Goal: Information Seeking & Learning: Learn about a topic

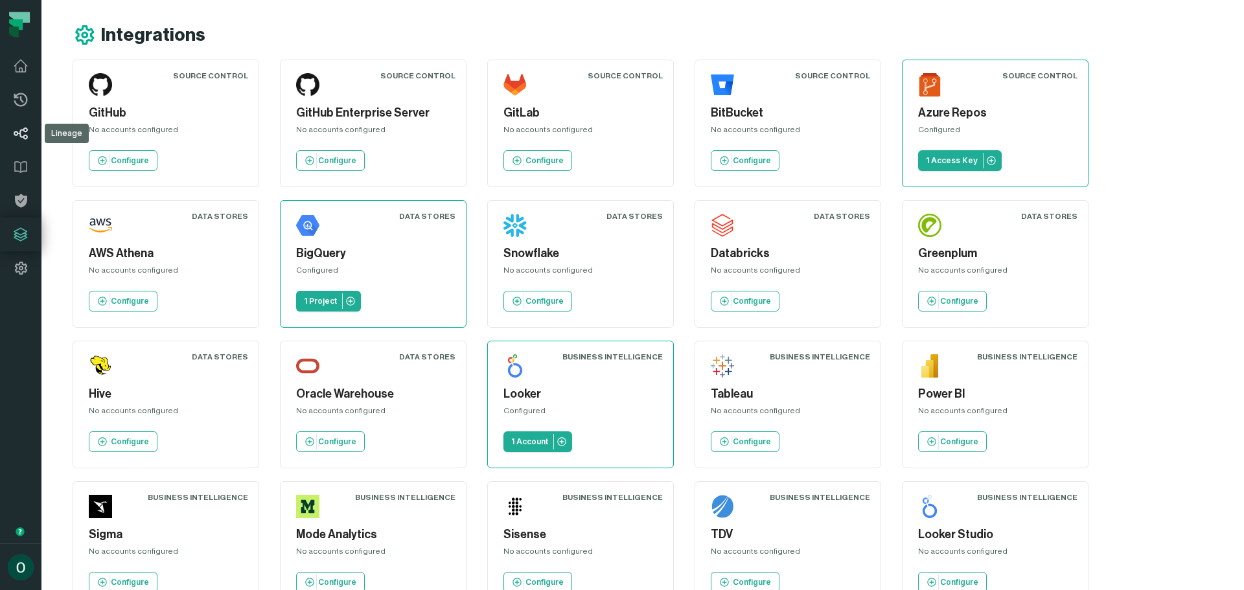
click at [14, 137] on icon at bounding box center [21, 134] width 16 height 16
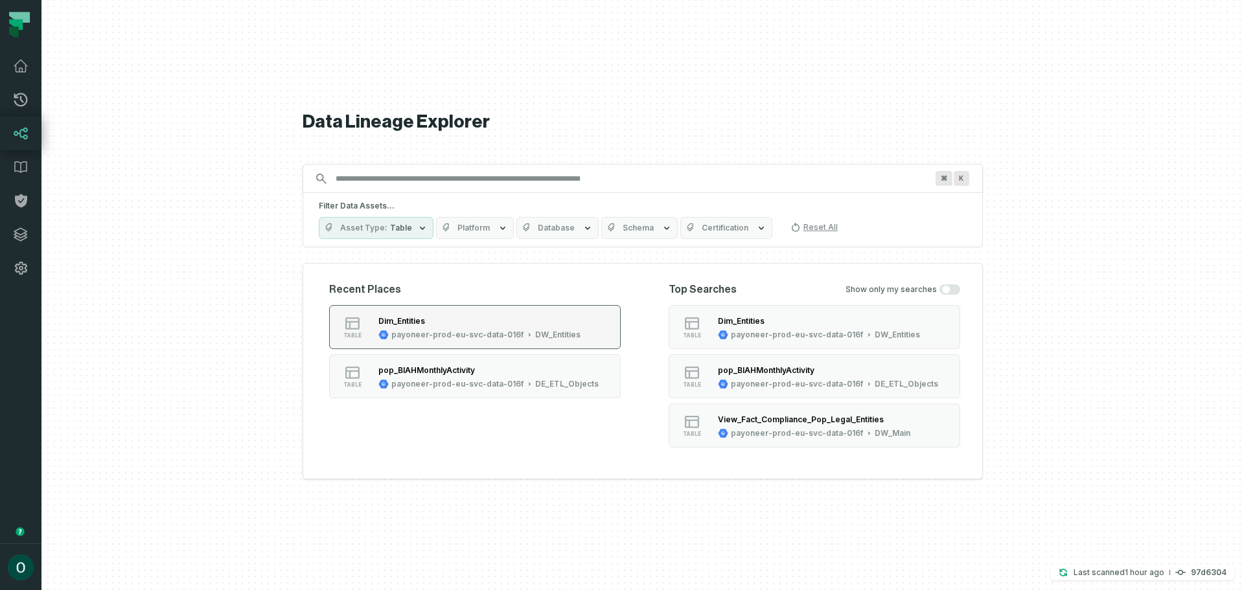
click at [439, 326] on div "Dim_Entities" at bounding box center [479, 320] width 202 height 13
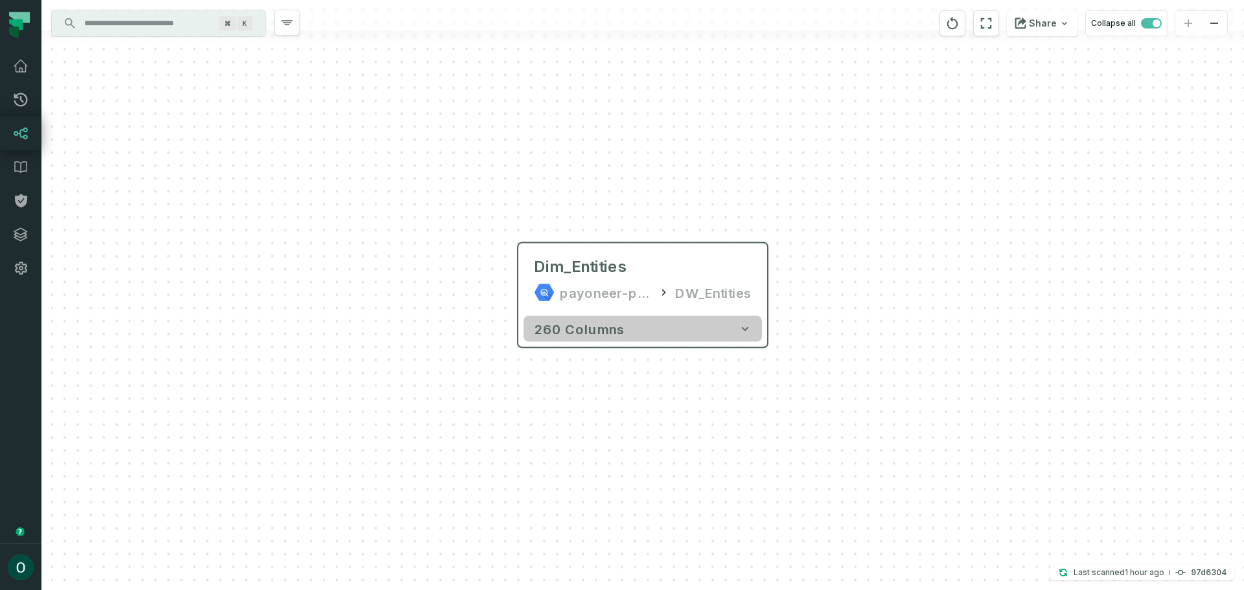
click at [741, 325] on icon "button" at bounding box center [745, 329] width 13 height 13
click at [743, 331] on icon "button" at bounding box center [744, 329] width 13 height 13
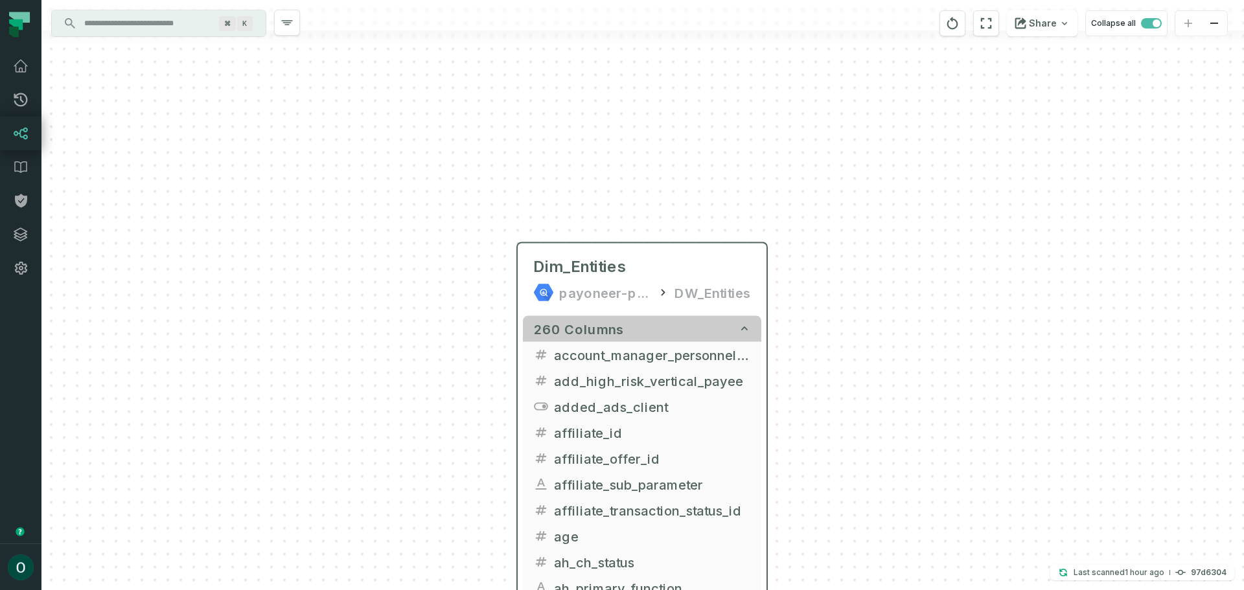
click at [746, 327] on icon "button" at bounding box center [744, 329] width 13 height 13
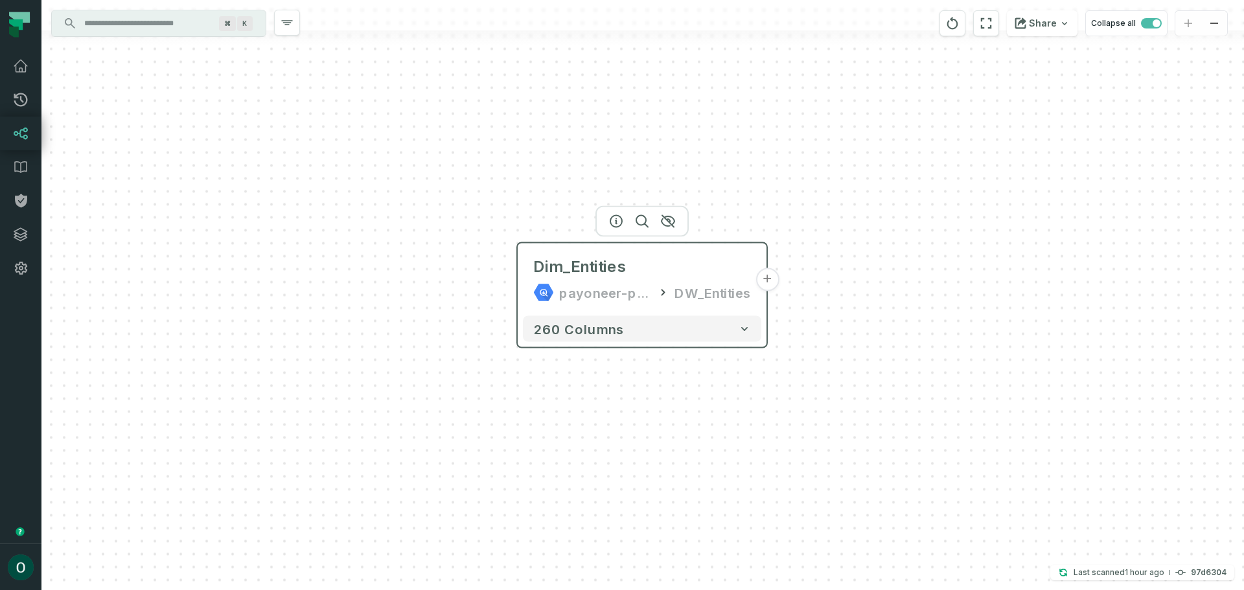
click at [775, 280] on button "+" at bounding box center [767, 279] width 23 height 23
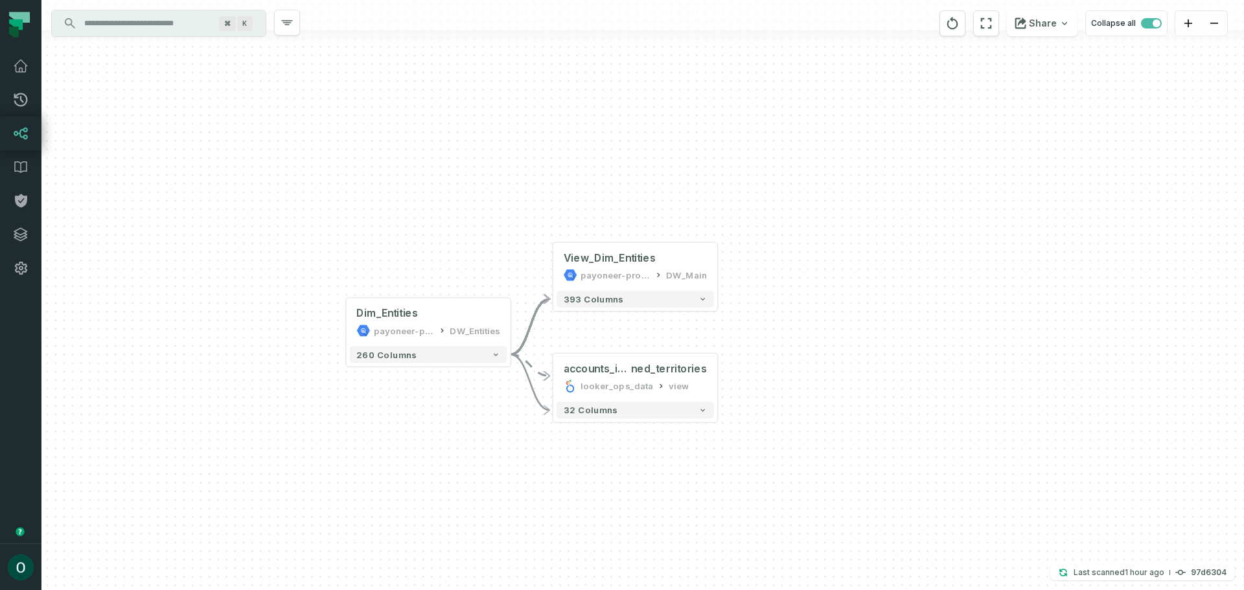
drag, startPoint x: 623, startPoint y: 501, endPoint x: 627, endPoint y: 435, distance: 66.2
click at [627, 441] on div "- View_Dim_Entities payoneer-prod-eu-svc-data-016f DW_Main + 393 columns + acco…" at bounding box center [642, 295] width 1203 height 590
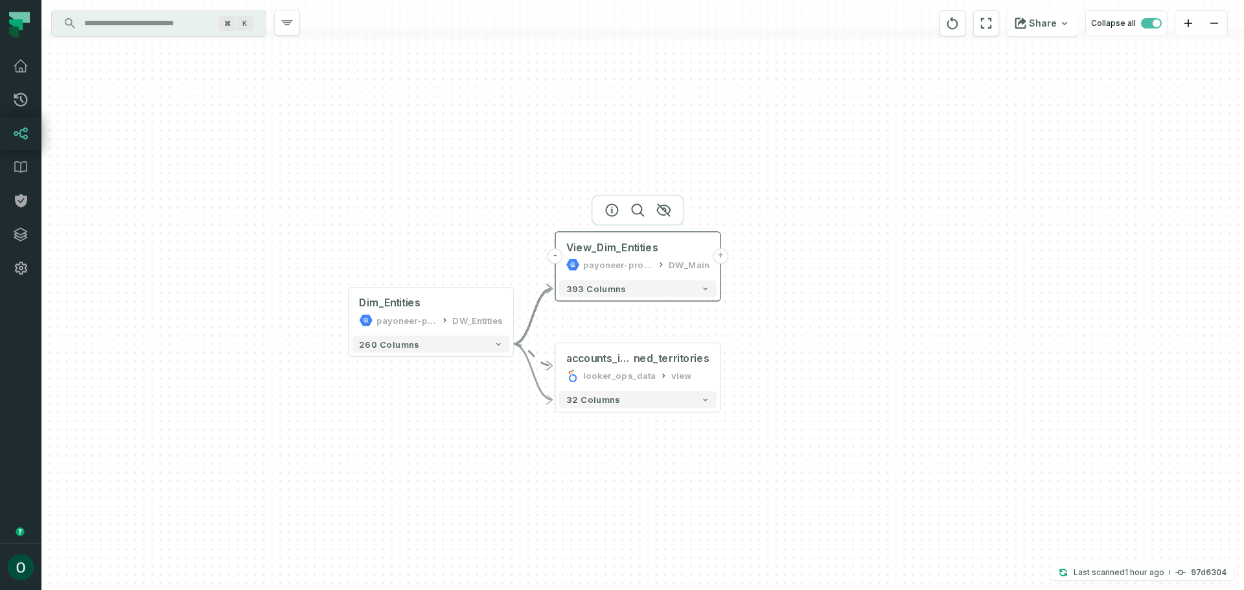
click at [725, 256] on button "+" at bounding box center [721, 257] width 16 height 16
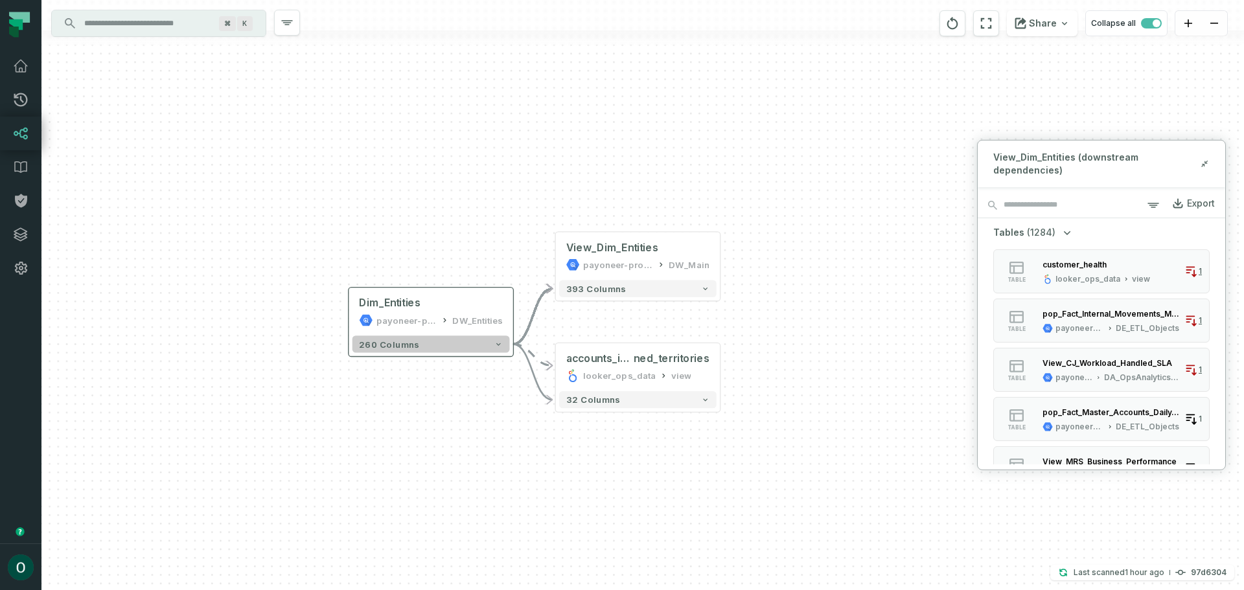
click at [441, 342] on button "260 columns" at bounding box center [431, 344] width 157 height 17
click at [501, 343] on icon "button" at bounding box center [498, 344] width 8 height 8
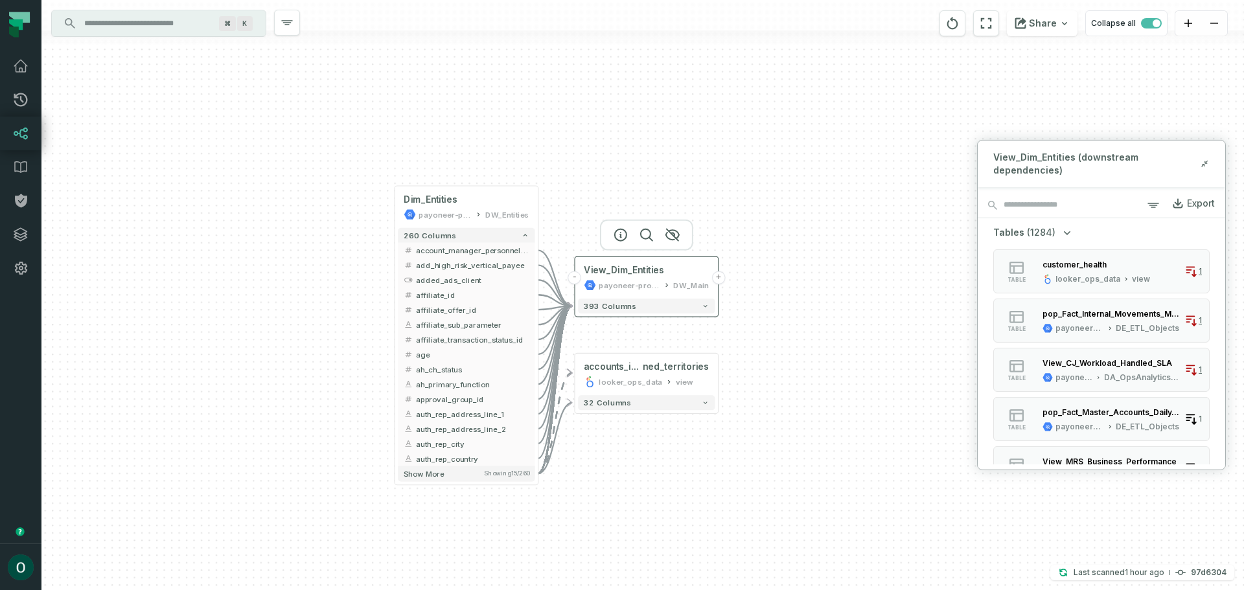
drag, startPoint x: 672, startPoint y: 372, endPoint x: 713, endPoint y: 165, distance: 211.4
click at [709, 279] on div "DW_Main" at bounding box center [691, 285] width 36 height 12
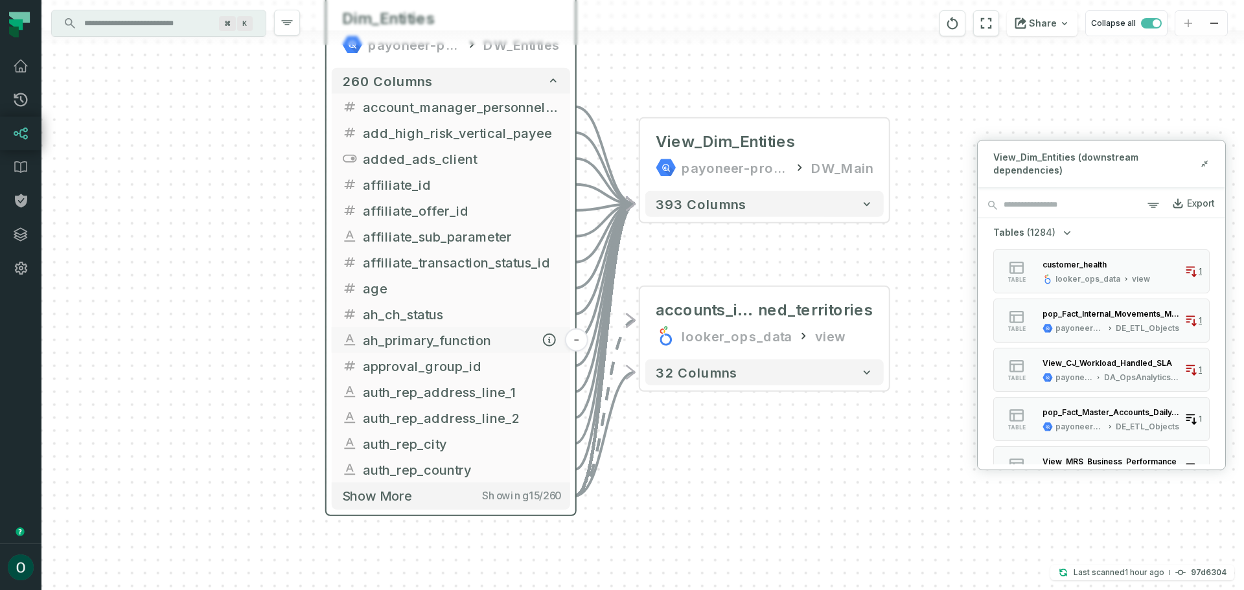
drag, startPoint x: 511, startPoint y: 293, endPoint x: 467, endPoint y: 355, distance: 75.7
click at [467, 353] on button "ah_primary_function" at bounding box center [451, 340] width 238 height 26
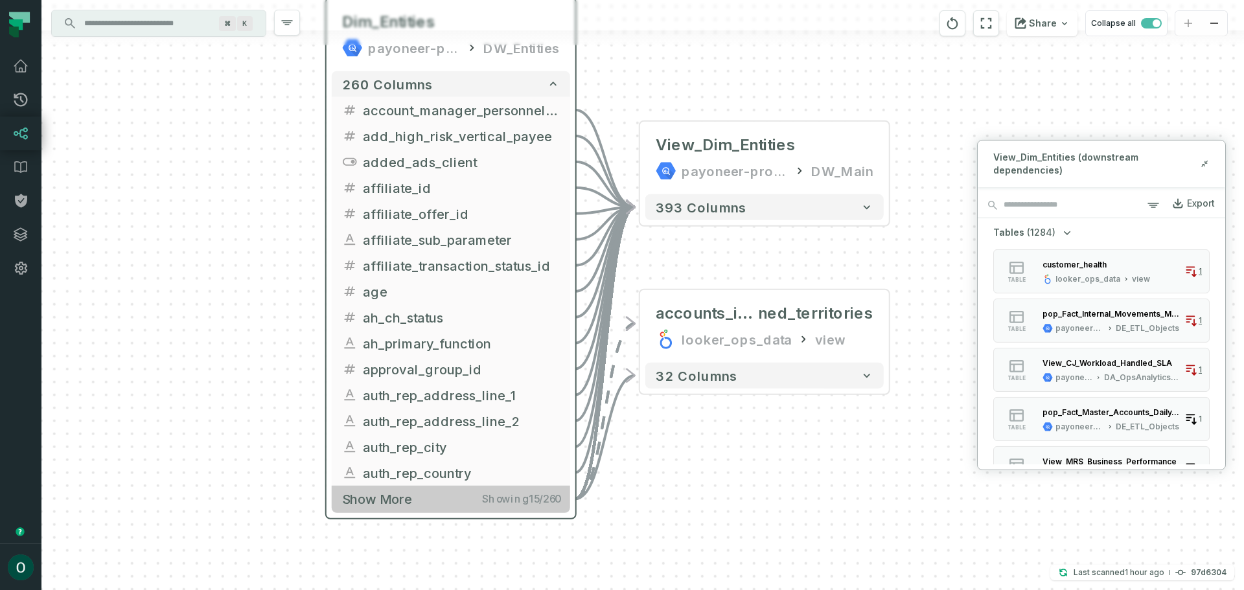
click at [369, 500] on span "Show more" at bounding box center [377, 499] width 70 height 16
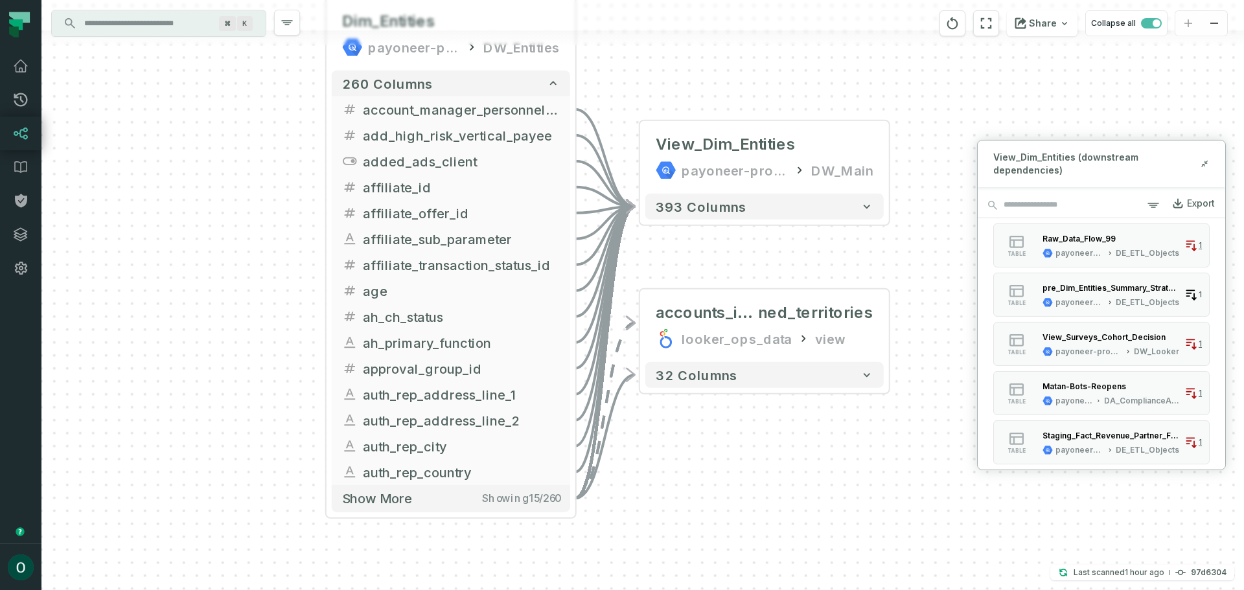
scroll to position [544, 0]
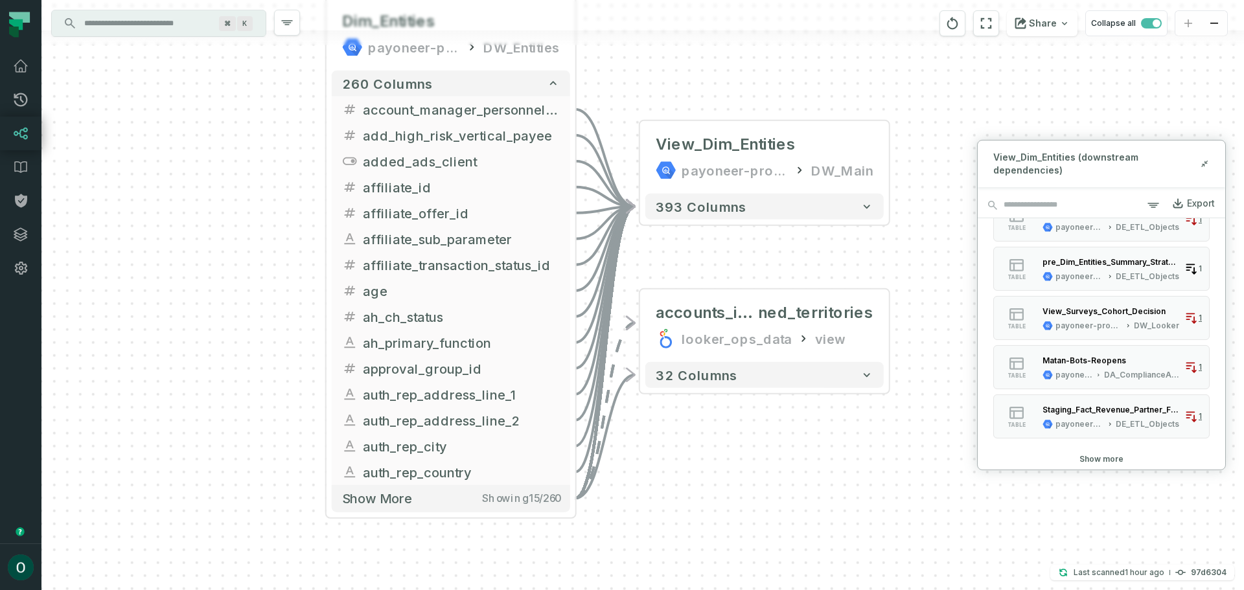
click at [1091, 454] on button "Show more" at bounding box center [1102, 459] width 44 height 10
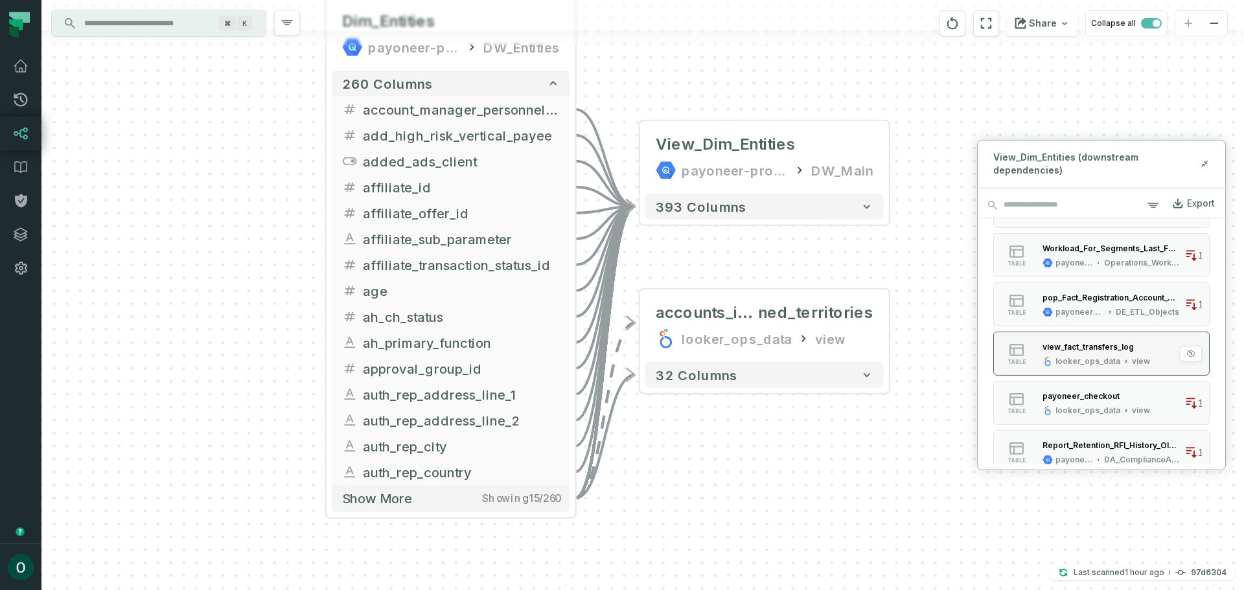
scroll to position [1283, 0]
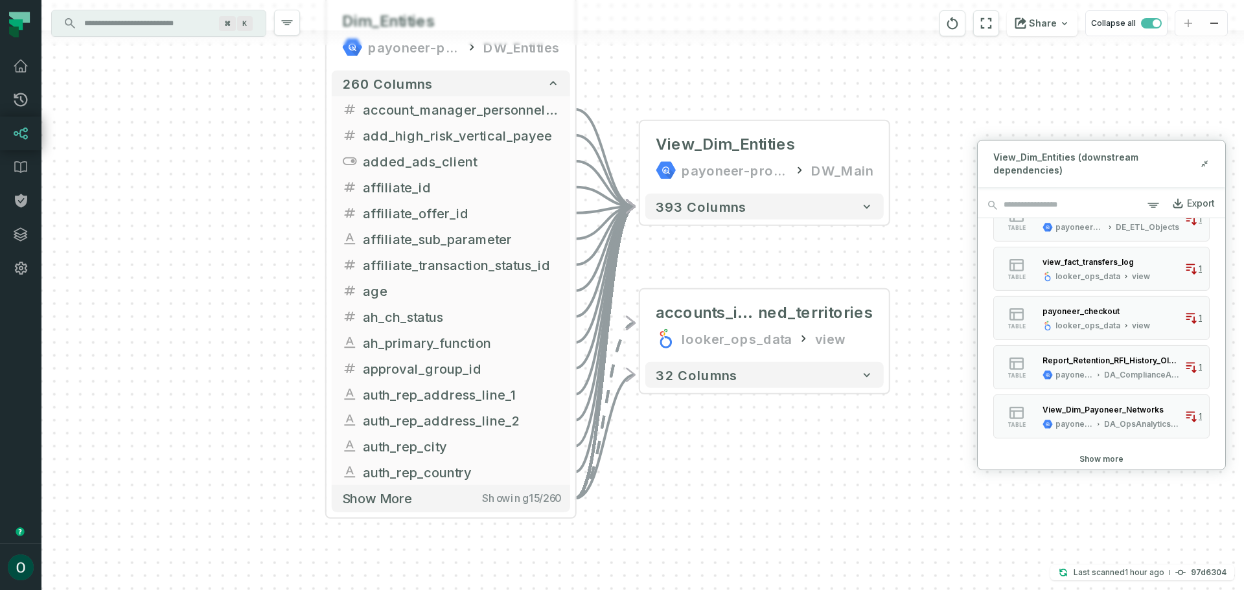
click at [215, 100] on div "- View_Dim_Entities payoneer-prod-eu-svc-data-016f DW_Main + 393 columns + acco…" at bounding box center [642, 295] width 1203 height 590
click at [29, 140] on link "Lineage" at bounding box center [20, 134] width 41 height 34
click at [31, 101] on link "Pull Requests" at bounding box center [20, 100] width 41 height 34
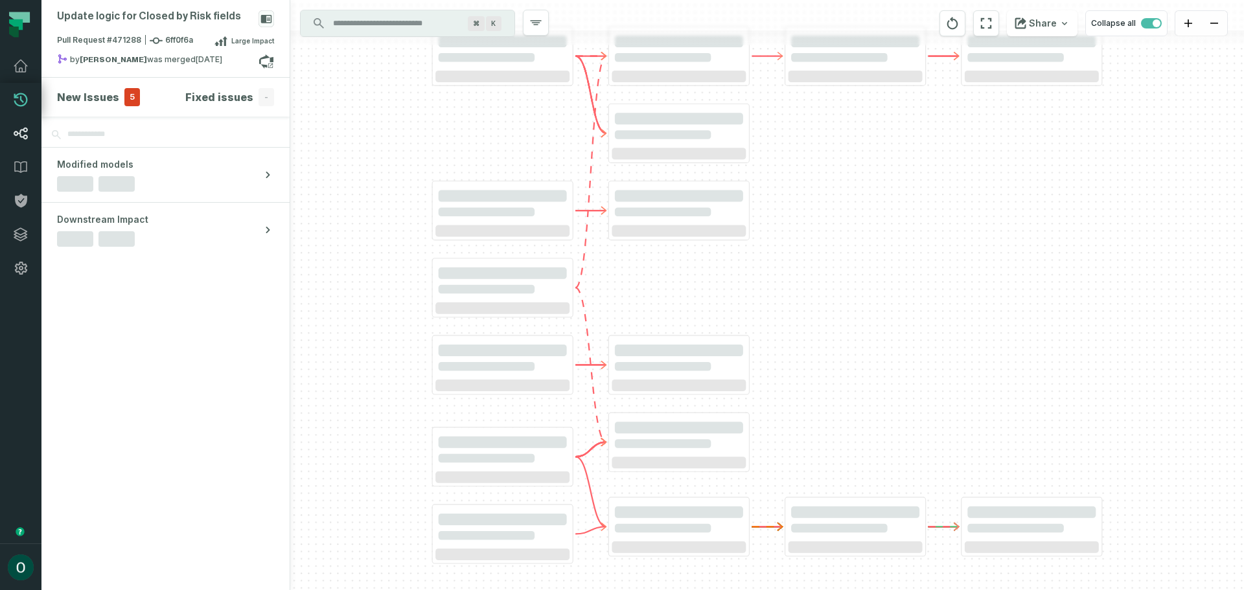
click at [17, 132] on icon at bounding box center [21, 134] width 14 height 12
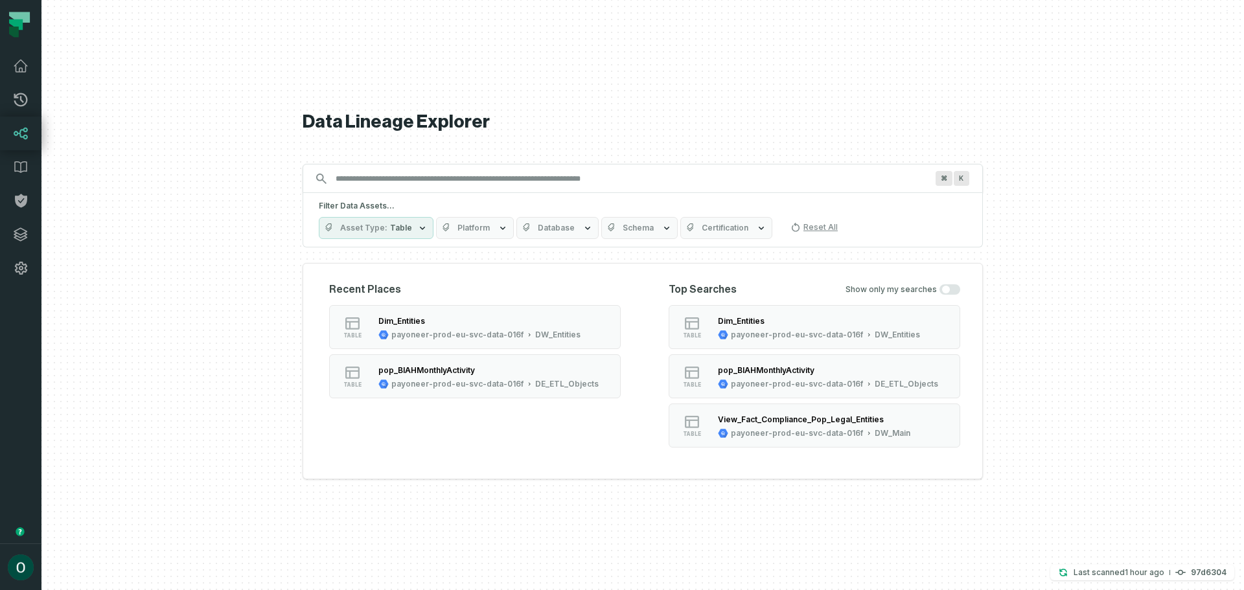
click at [423, 174] on input "Discovery Provider cmdk menu" at bounding box center [631, 179] width 607 height 21
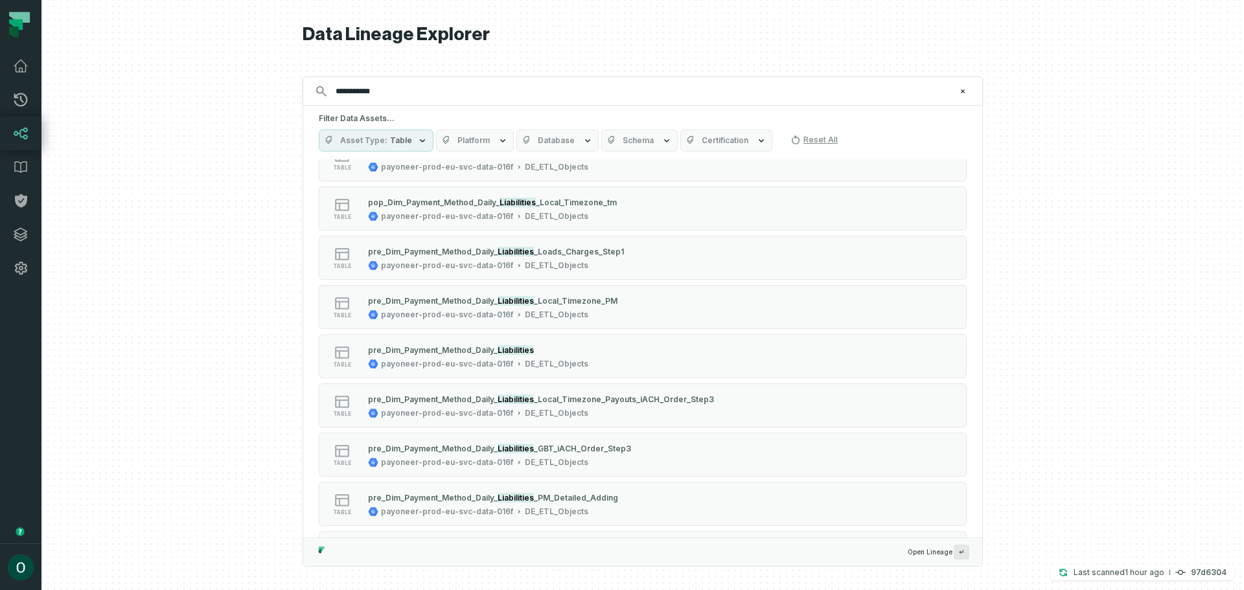
scroll to position [1231, 0]
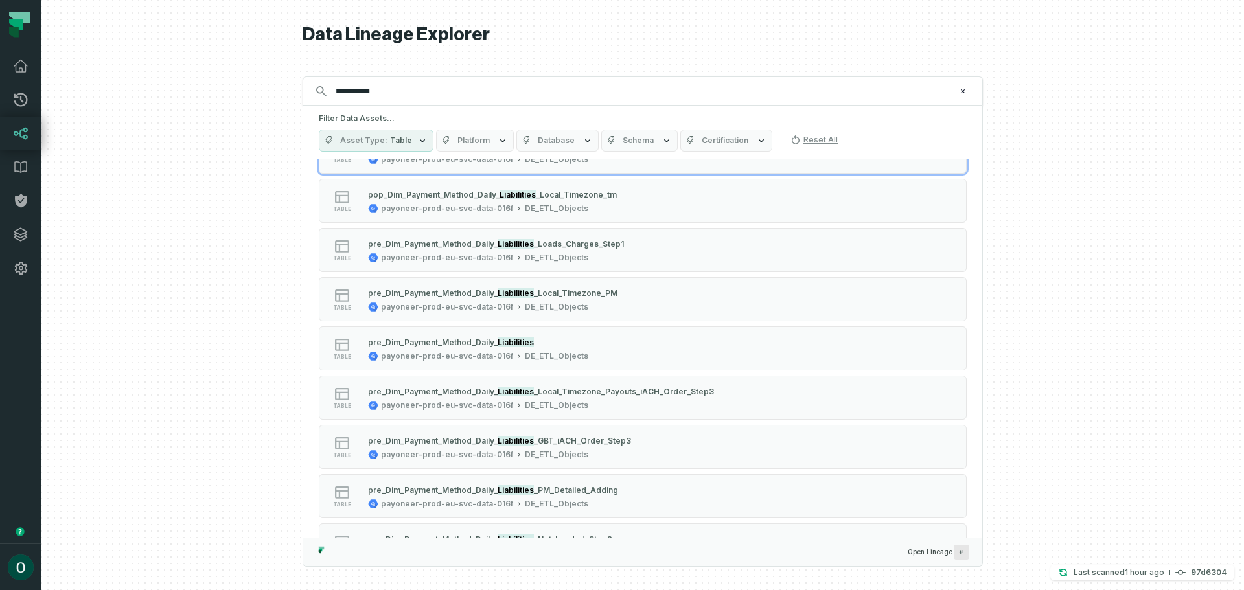
type input "**********"
click at [623, 139] on span "Schema" at bounding box center [638, 140] width 31 height 10
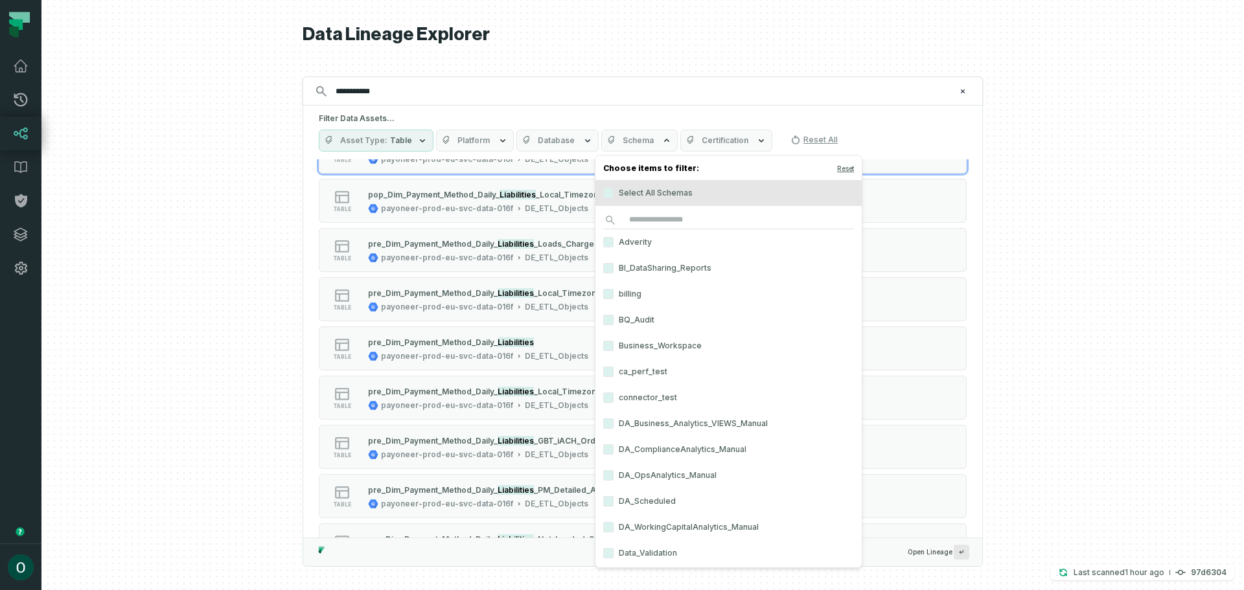
click at [658, 192] on label "Select All Schemas" at bounding box center [729, 193] width 266 height 26
click at [614, 192] on button "Select All Schemas" at bounding box center [608, 193] width 10 height 10
click at [661, 200] on label "Select All Schemas" at bounding box center [729, 193] width 266 height 26
click at [614, 198] on button "Select All Schemas" at bounding box center [608, 193] width 10 height 10
click at [646, 216] on input "search" at bounding box center [728, 220] width 251 height 18
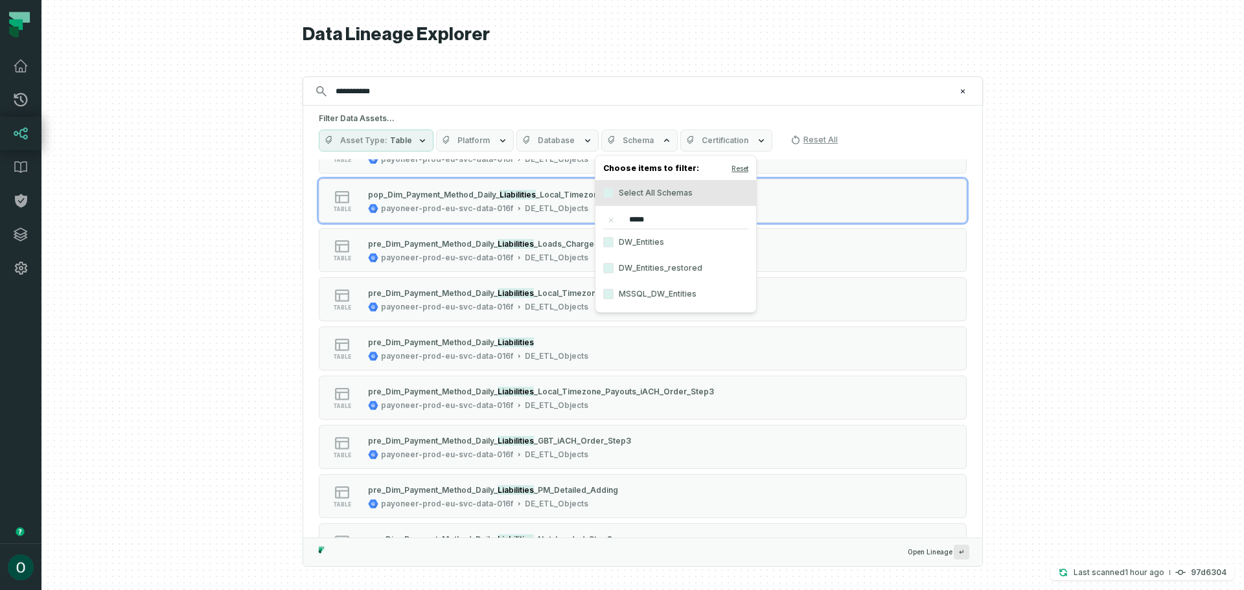
type input "*****"
click at [618, 239] on label "DW_Entities" at bounding box center [676, 242] width 161 height 26
click at [614, 239] on button "DW_Entities" at bounding box center [608, 242] width 10 height 10
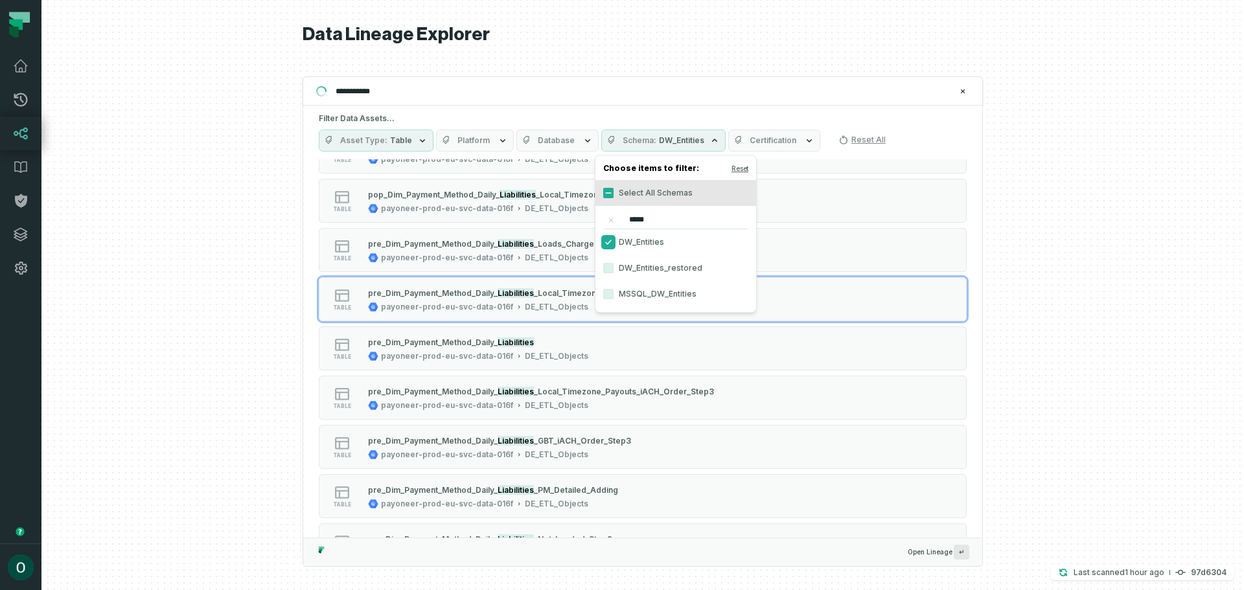
scroll to position [0, 0]
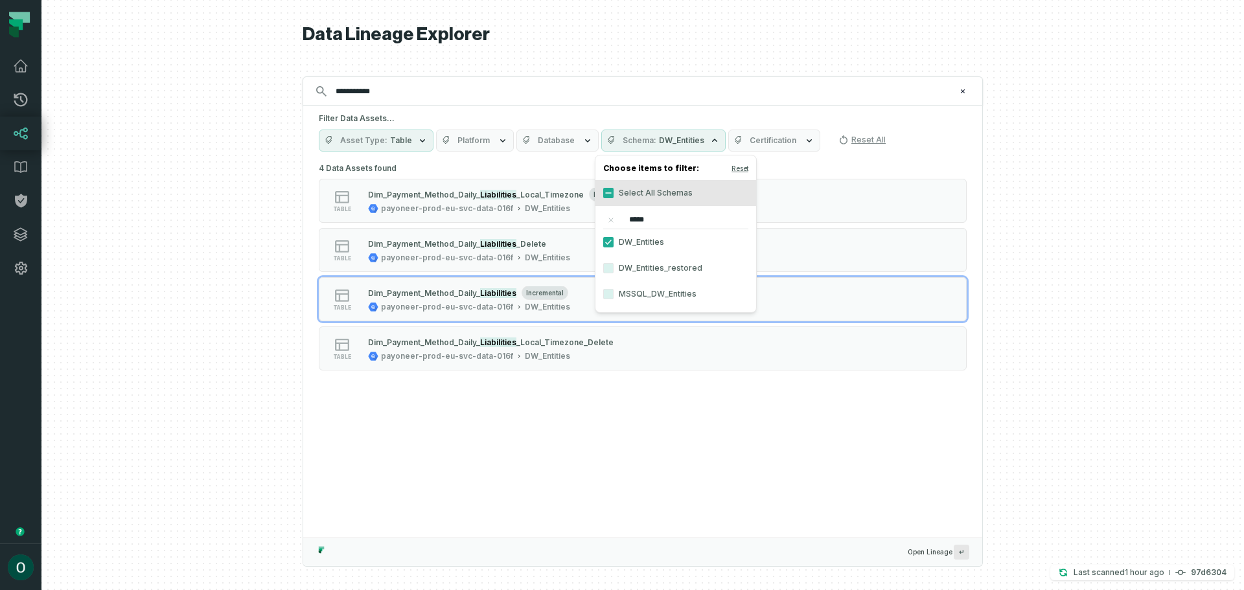
click at [233, 297] on div at bounding box center [642, 295] width 1203 height 590
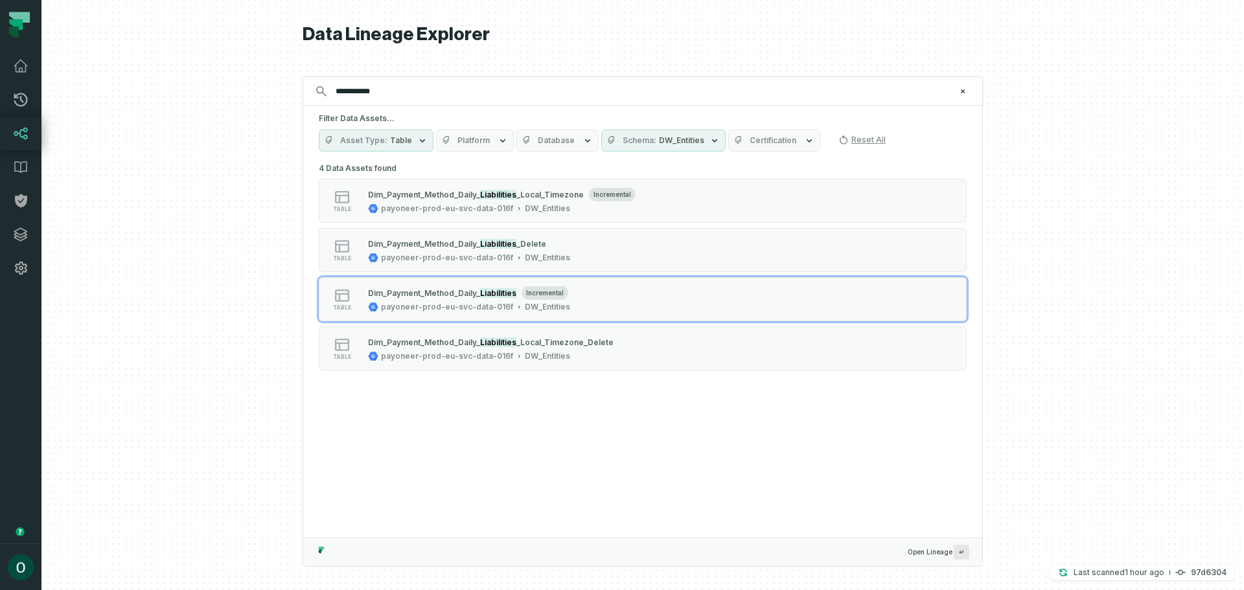
click at [428, 297] on div "Dim_Payment_Method_Dai ly_ Liabilities incremental" at bounding box center [469, 292] width 202 height 13
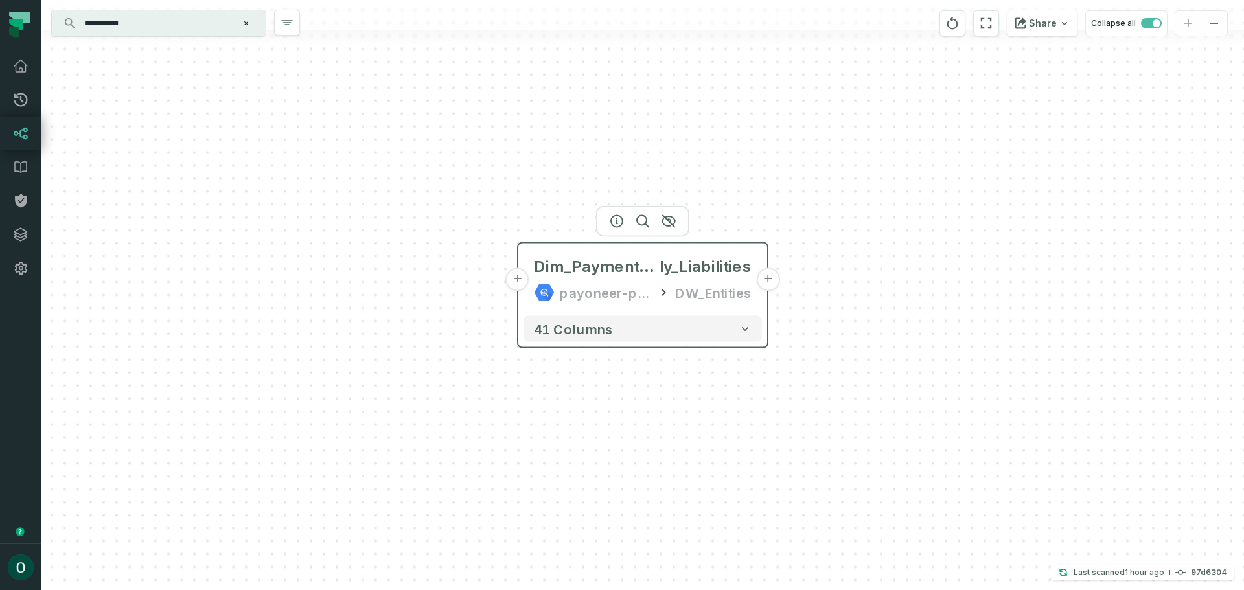
click at [770, 281] on button "+" at bounding box center [767, 279] width 23 height 23
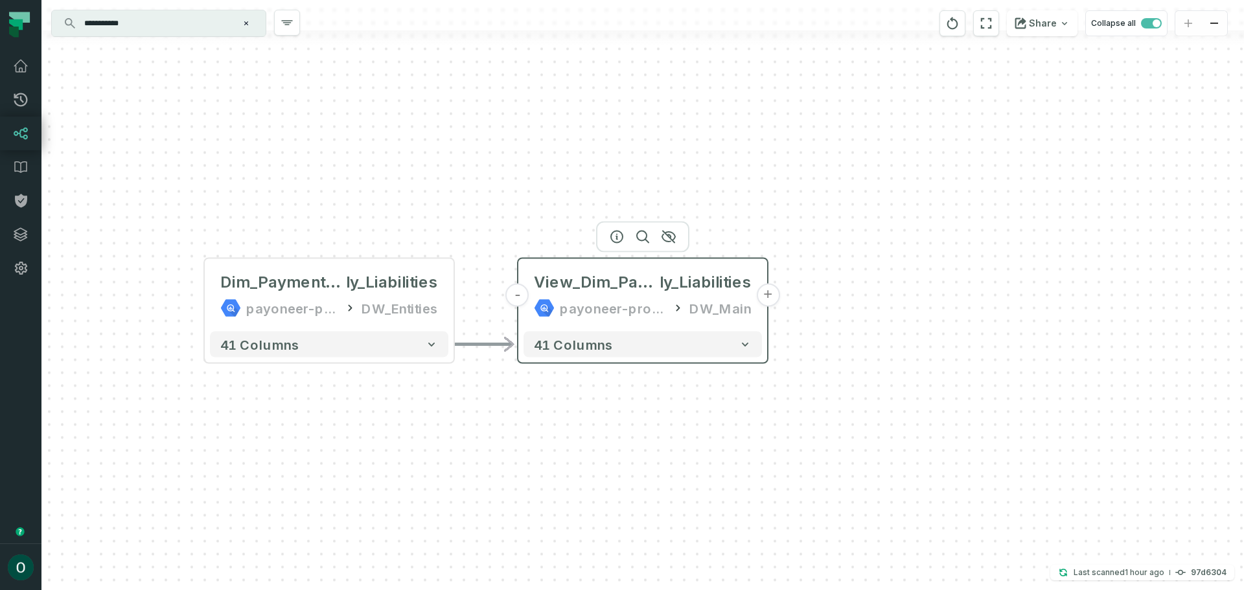
click at [769, 299] on button "+" at bounding box center [767, 295] width 23 height 23
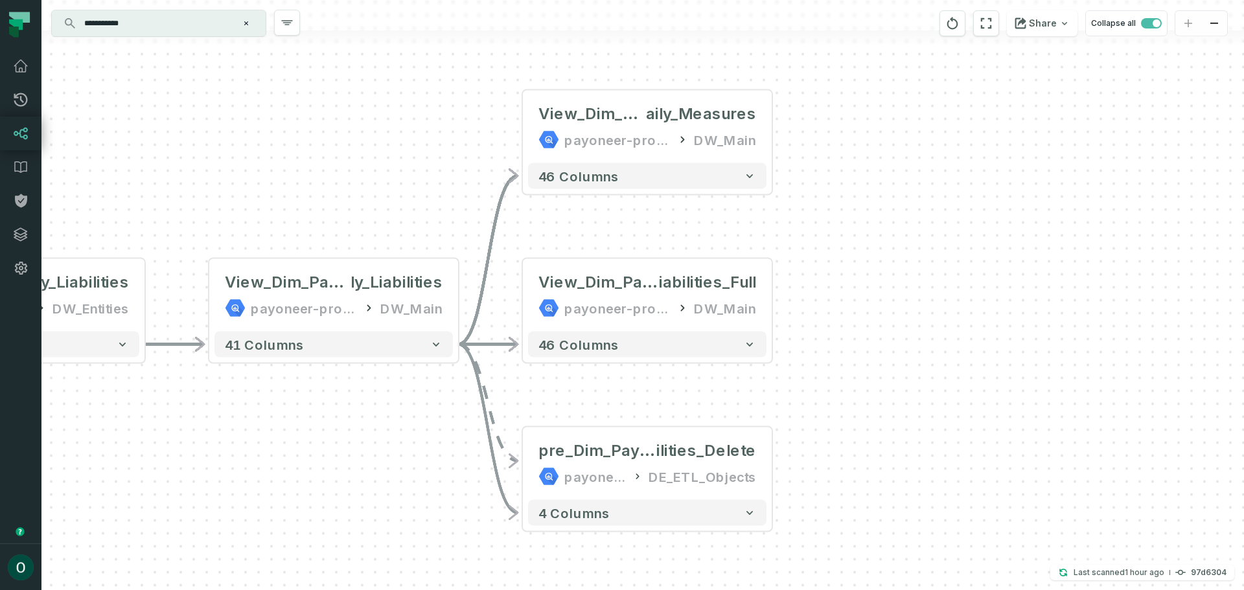
drag, startPoint x: 791, startPoint y: 400, endPoint x: 794, endPoint y: 364, distance: 36.4
click at [794, 364] on div "+ View_Dim_Payment_Methods_D aily_Measures payoneer-prod-eu-svc-data-016f DW_Ma…" at bounding box center [642, 295] width 1203 height 590
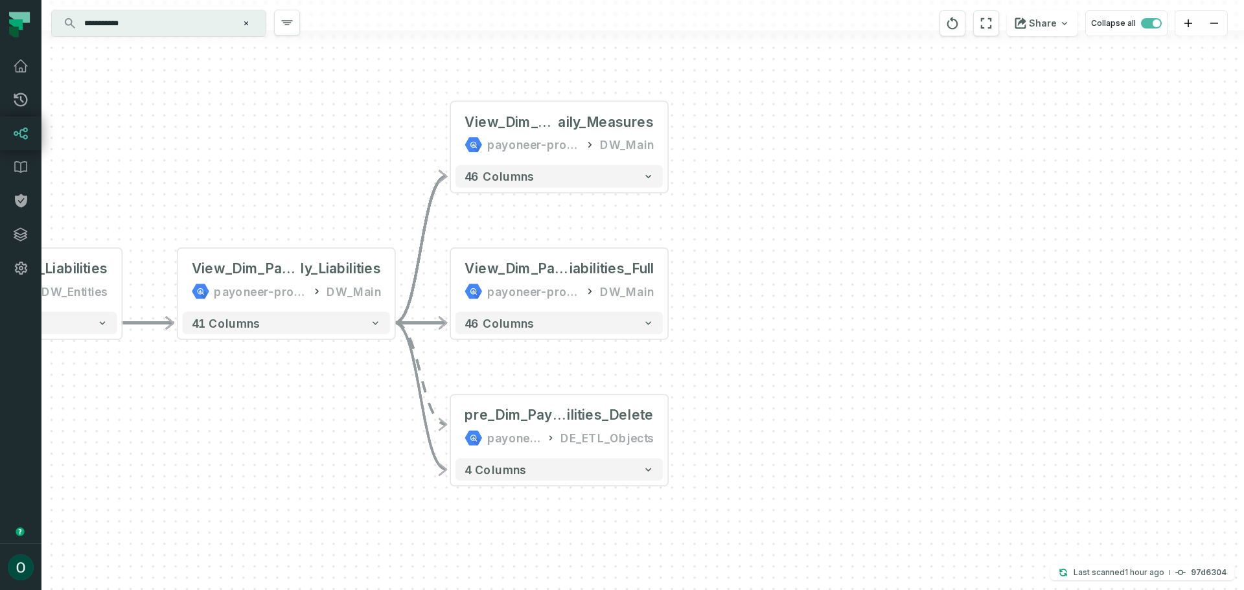
drag, startPoint x: 819, startPoint y: 424, endPoint x: 712, endPoint y: 408, distance: 108.8
click at [712, 408] on div "+ View_Dim_Payment_Methods_D aily_Measures payoneer-prod-eu-svc-data-016f DW_Ma…" at bounding box center [642, 295] width 1203 height 590
click at [669, 137] on div "+ View_Dim_Payment_Methods_D aily_Measures payoneer-prod-eu-svc-data-016f DW_Ma…" at bounding box center [642, 295] width 1203 height 590
click at [665, 131] on button "+" at bounding box center [668, 132] width 20 height 20
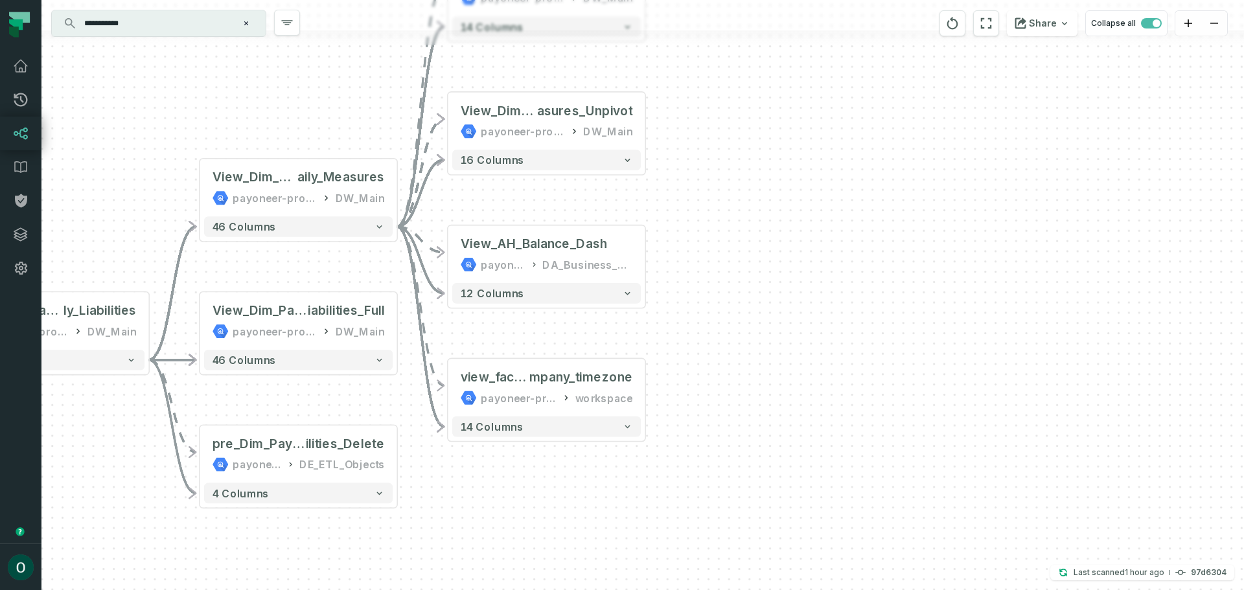
drag, startPoint x: 846, startPoint y: 350, endPoint x: 751, endPoint y: 237, distance: 147.6
click at [751, 237] on div "+ View_Fact_Balances_By_Com pany_Timezone payoneer-prod-eu-svc-data-016f DW_Mai…" at bounding box center [642, 295] width 1203 height 590
click at [627, 262] on div "DA_Business_Analytics_VIEWS_Manual" at bounding box center [587, 265] width 90 height 16
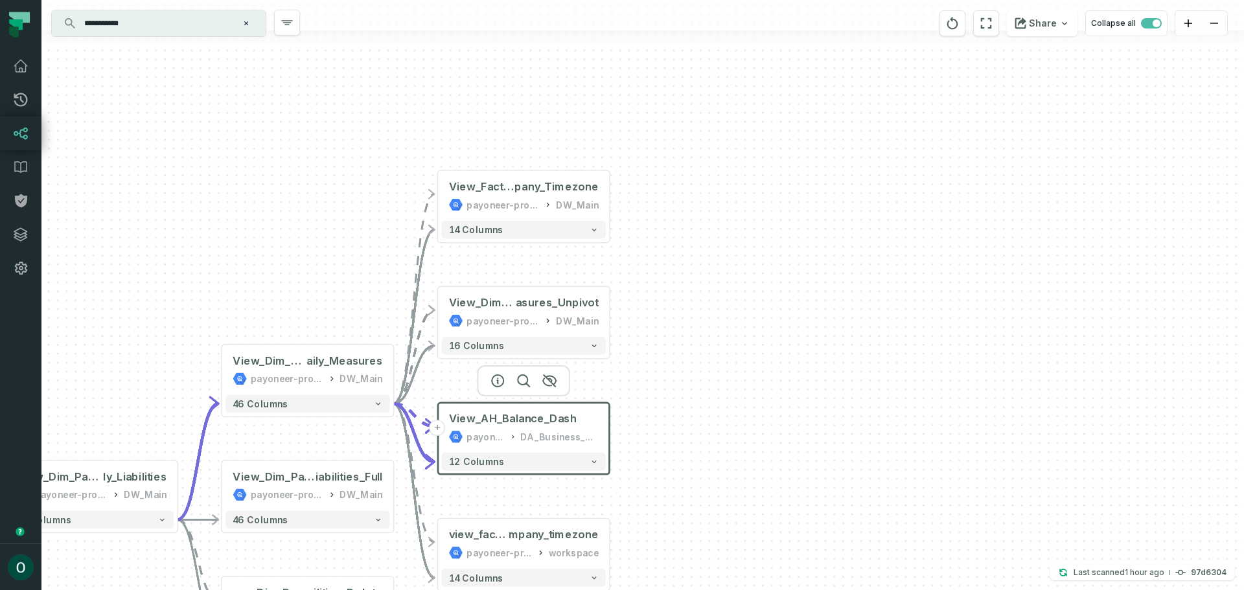
drag, startPoint x: 739, startPoint y: 243, endPoint x: 692, endPoint y: 418, distance: 181.3
click at [692, 418] on div "+ View_Fact_Balances_By_Com pany_Timezone payoneer-prod-eu-svc-data-016f DW_Mai…" at bounding box center [642, 295] width 1203 height 590
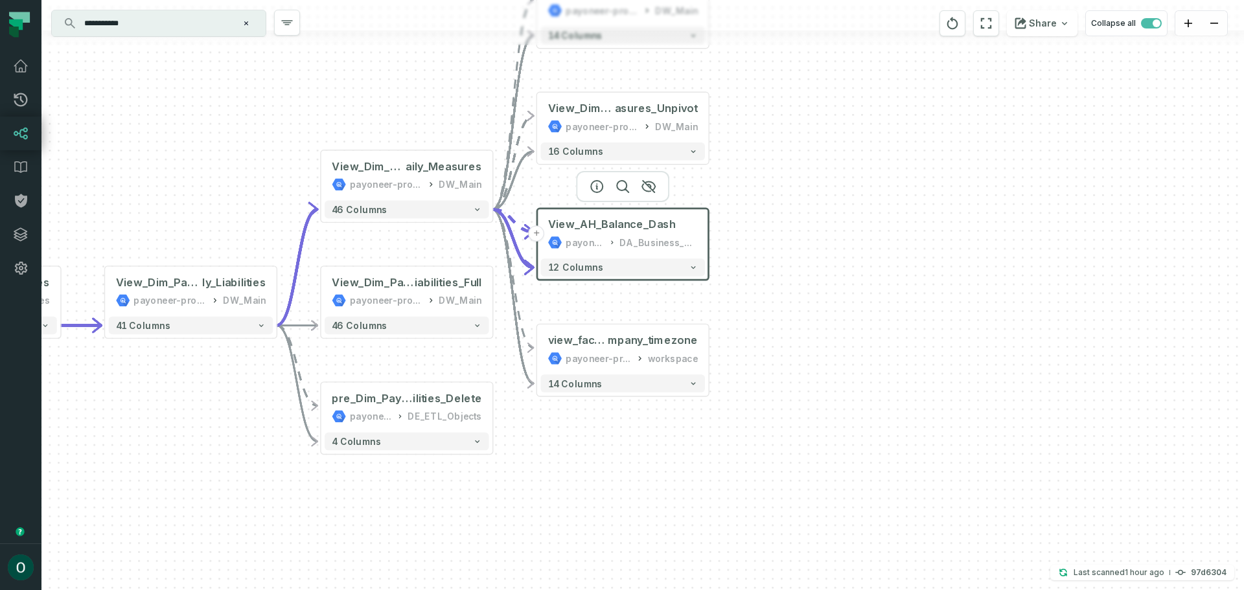
drag, startPoint x: 715, startPoint y: 387, endPoint x: 896, endPoint y: 257, distance: 222.3
click at [896, 255] on div "+ View_Fact_Balances_By_Com pany_Timezone payoneer-prod-eu-svc-data-016f DW_Mai…" at bounding box center [642, 295] width 1203 height 590
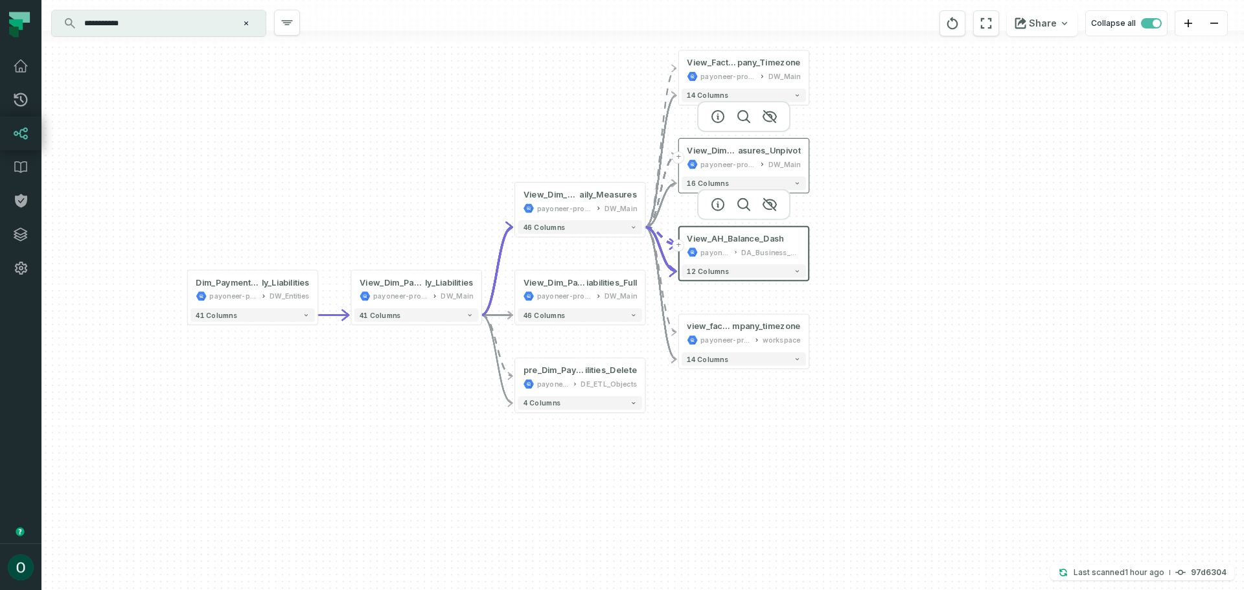
click at [776, 161] on div "DW_Main" at bounding box center [785, 164] width 32 height 11
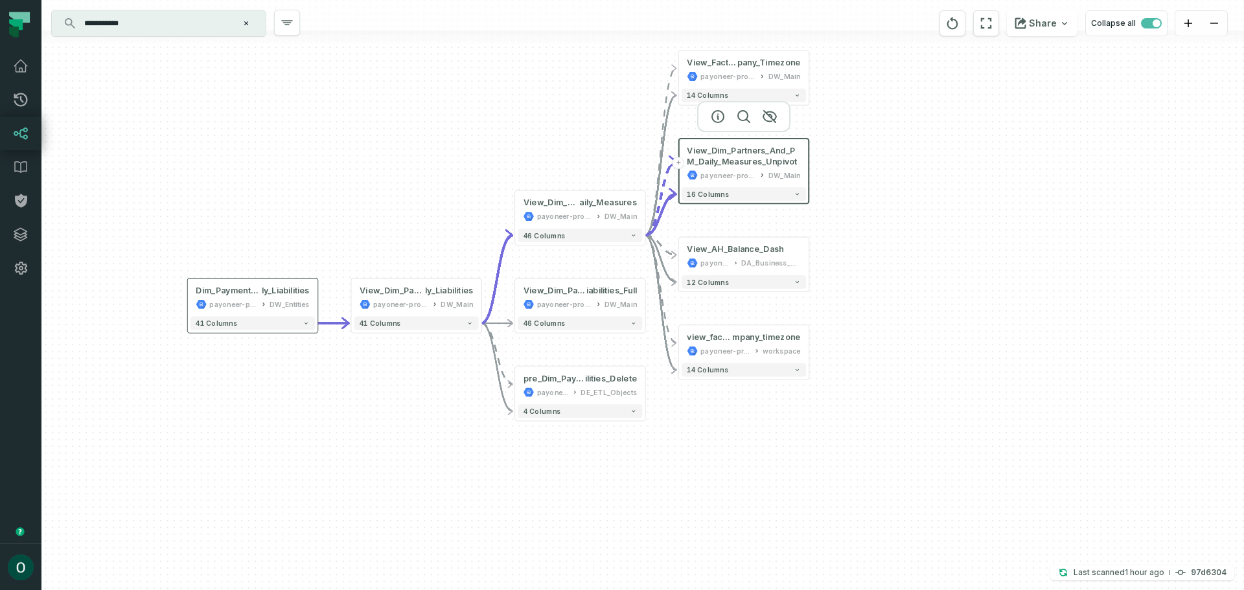
click at [305, 326] on icon "button" at bounding box center [306, 323] width 6 height 6
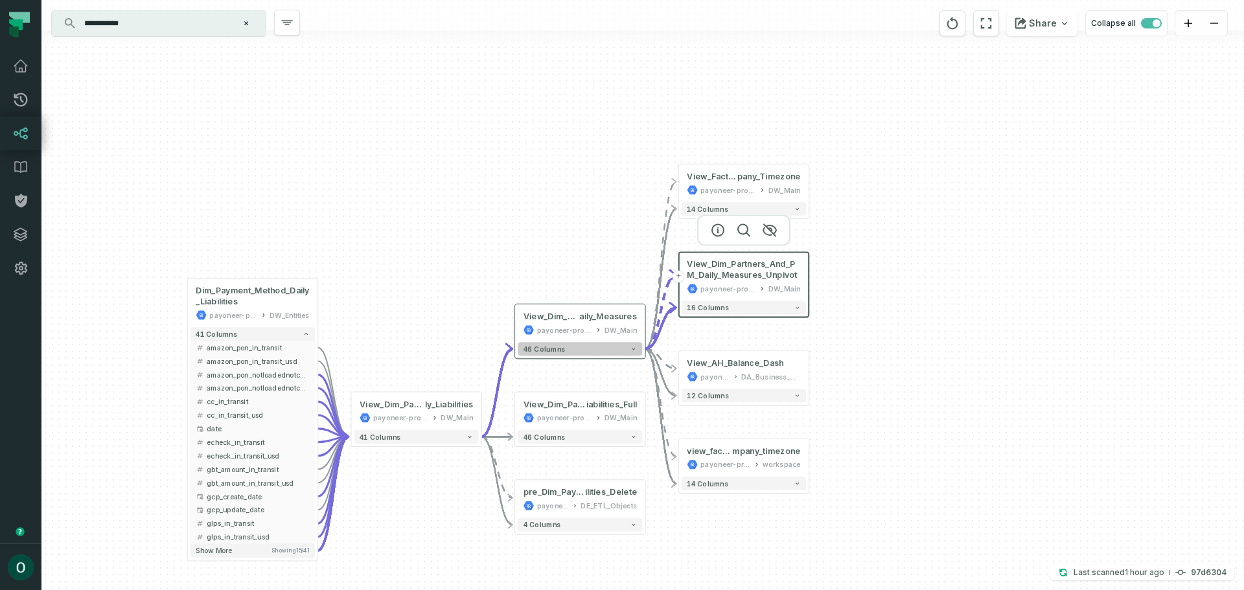
click at [627, 351] on button "46 columns" at bounding box center [580, 349] width 124 height 14
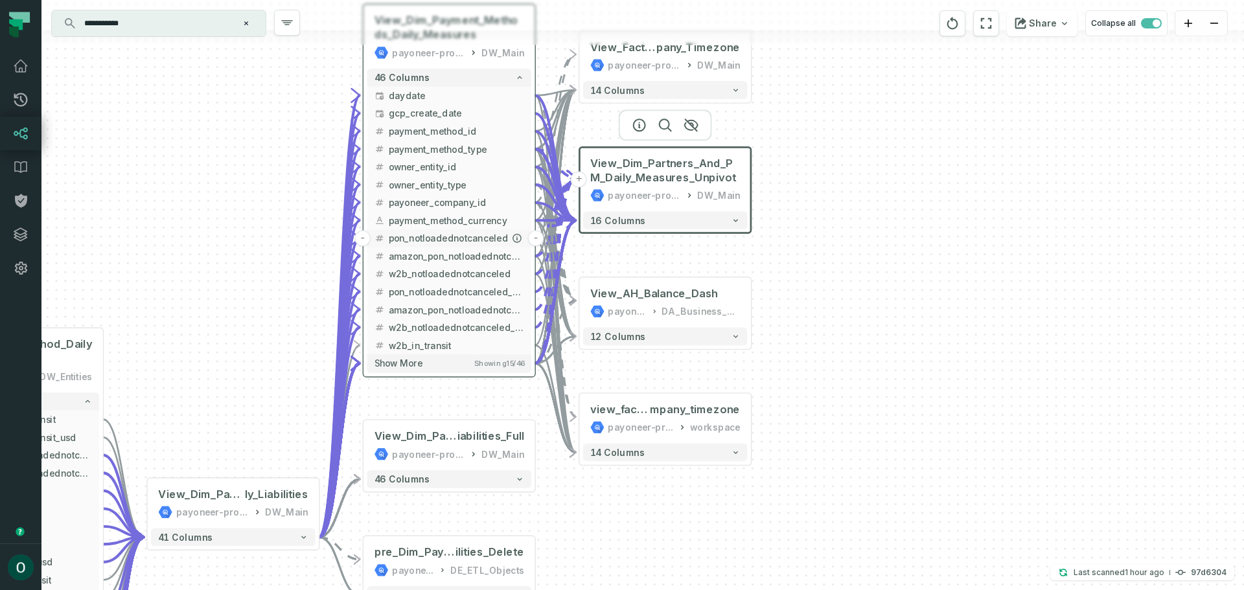
drag, startPoint x: 544, startPoint y: 489, endPoint x: 437, endPoint y: 233, distance: 277.4
click at [436, 230] on button "pon_notloadednotcanceled" at bounding box center [449, 238] width 164 height 18
click at [421, 366] on span "Show more" at bounding box center [399, 363] width 48 height 11
click at [698, 225] on button "16 columns" at bounding box center [665, 220] width 164 height 18
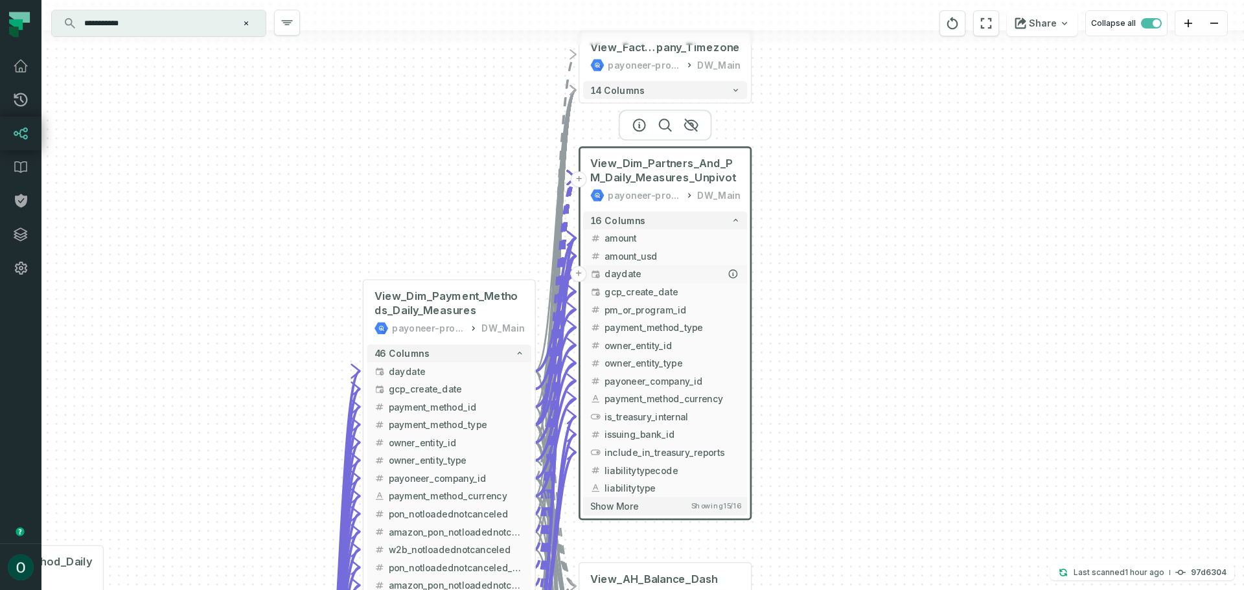
click at [635, 279] on span "daydate" at bounding box center [672, 275] width 135 height 14
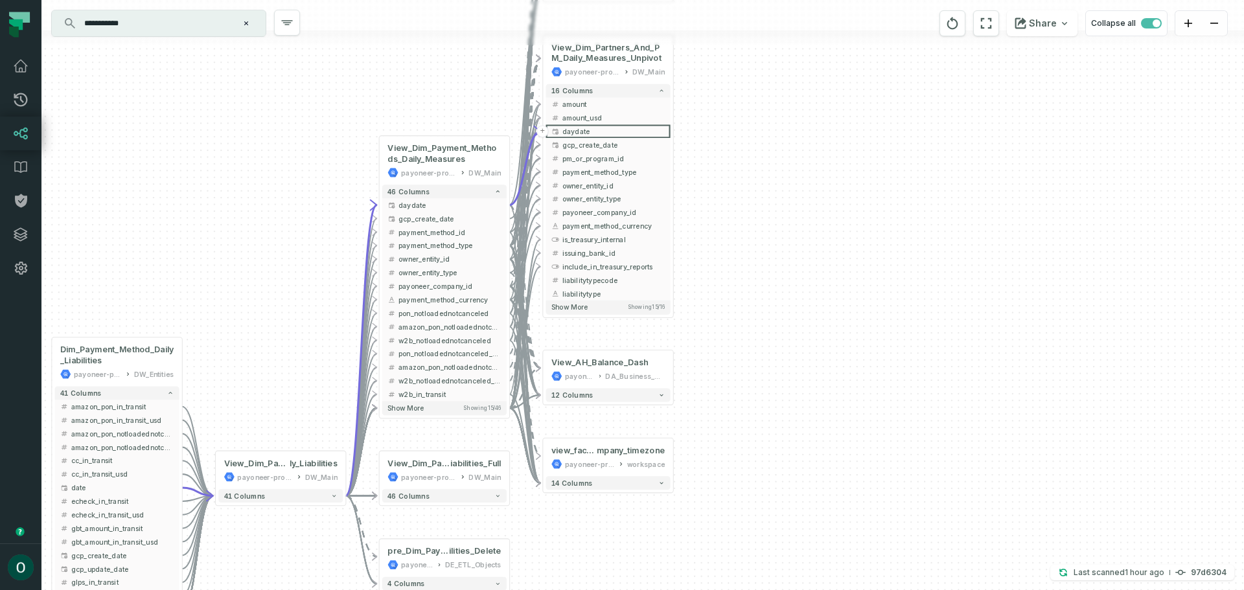
drag, startPoint x: 890, startPoint y: 419, endPoint x: 844, endPoint y: 277, distance: 149.8
click at [844, 277] on div "+ View_Fact_Balances_By_Com pany_Timezone payoneer-prod-eu-svc-data-016f DW_Mai…" at bounding box center [642, 295] width 1203 height 590
click at [609, 225] on span "payment_method_currency" at bounding box center [614, 226] width 103 height 10
click at [592, 224] on span "payment_method_currency" at bounding box center [614, 225] width 103 height 10
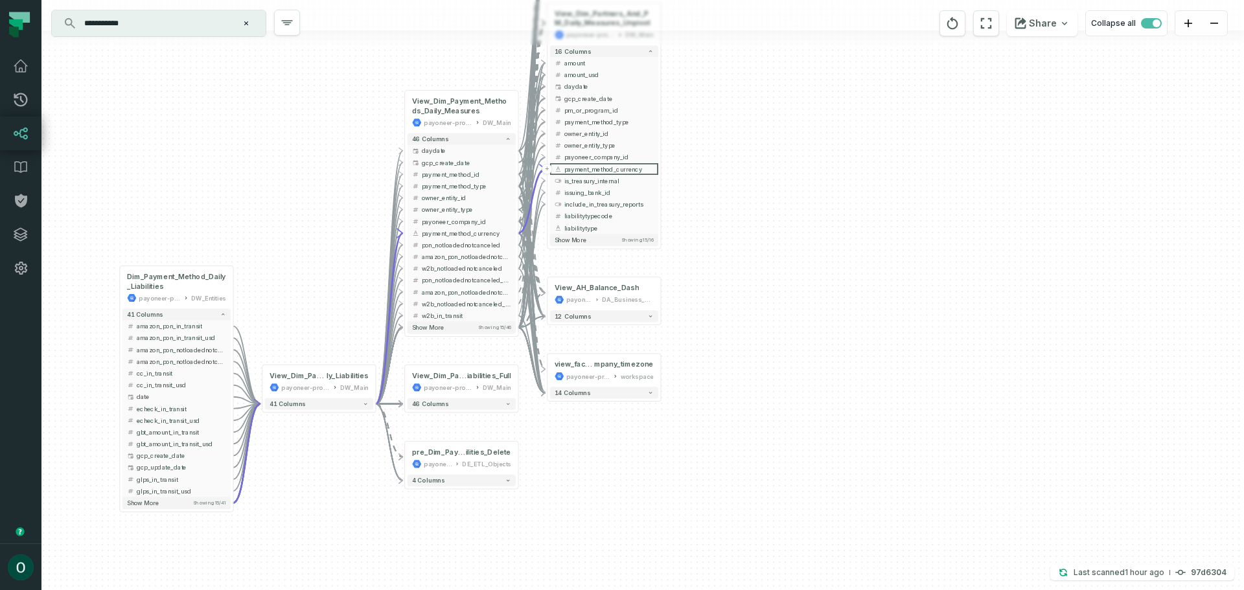
drag, startPoint x: 805, startPoint y: 262, endPoint x: 817, endPoint y: 258, distance: 12.9
click at [786, 230] on div "+ View_Fact_Balances_By_Com pany_Timezone payoneer-prod-eu-svc-data-016f DW_Mai…" at bounding box center [642, 295] width 1203 height 590
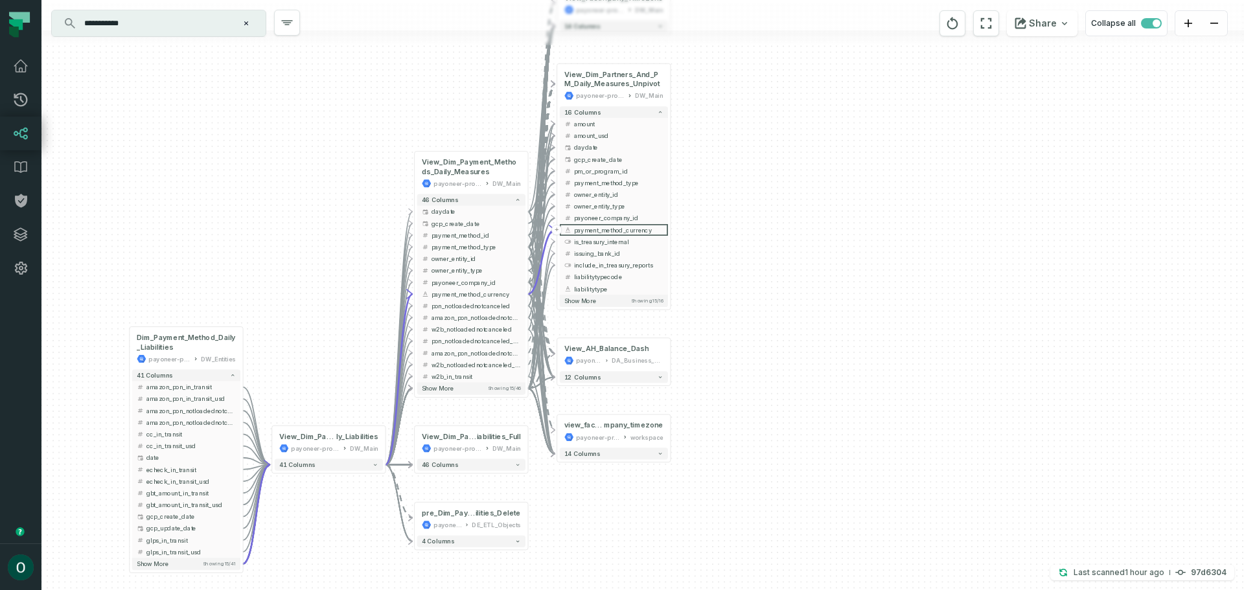
click at [782, 362] on div "+ View_Fact_Balances_By_Com pany_Timezone payoneer-prod-eu-svc-data-016f DW_Mai…" at bounding box center [642, 295] width 1203 height 590
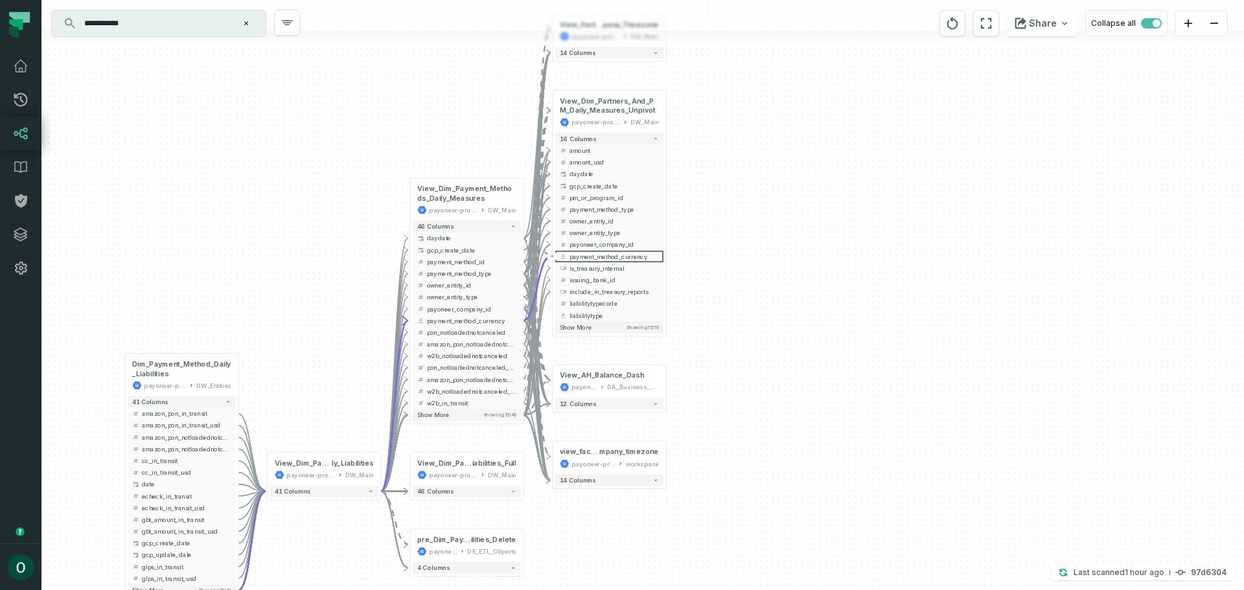
drag, startPoint x: 1004, startPoint y: 102, endPoint x: 999, endPoint y: 130, distance: 28.2
click at [999, 130] on div "+ View_Fact_Balances_By_Com pany_Timezone payoneer-prod-eu-svc-data-016f DW_Mai…" at bounding box center [642, 295] width 1203 height 590
click at [956, 21] on icon "reset" at bounding box center [953, 24] width 14 height 16
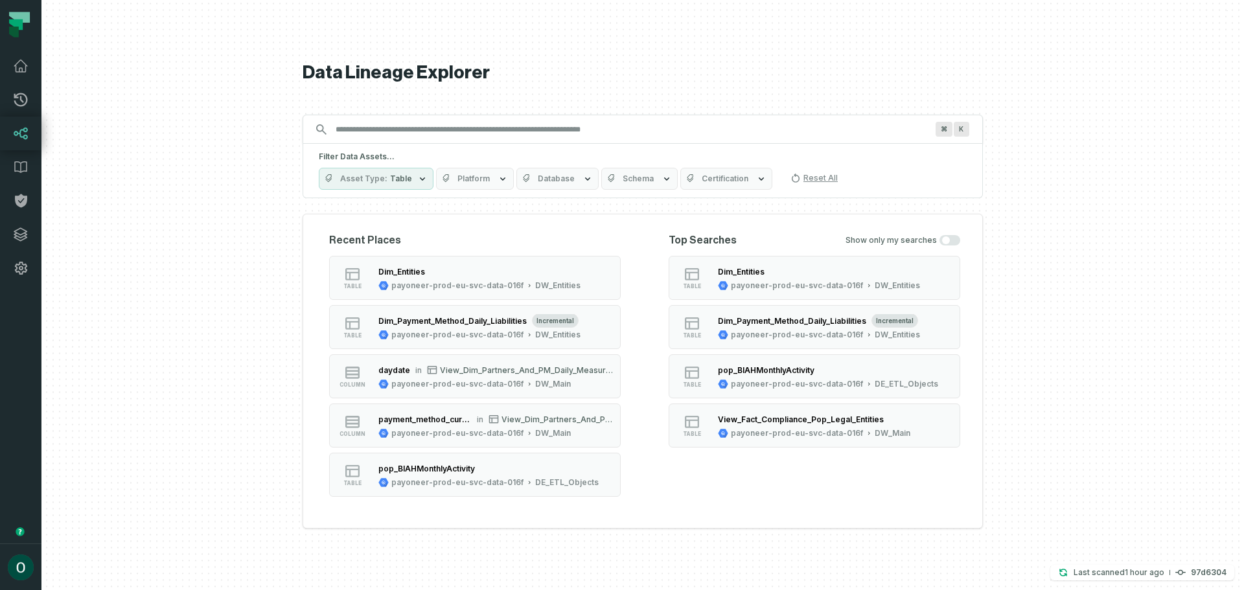
click at [401, 174] on span "Table" at bounding box center [401, 179] width 22 height 10
click at [389, 194] on div "Choose items to filter: Reset All Asset Types Table Column" at bounding box center [400, 247] width 162 height 109
click at [389, 189] on button "Asset Type Table" at bounding box center [376, 179] width 115 height 22
click at [702, 179] on span "Certification" at bounding box center [725, 179] width 47 height 10
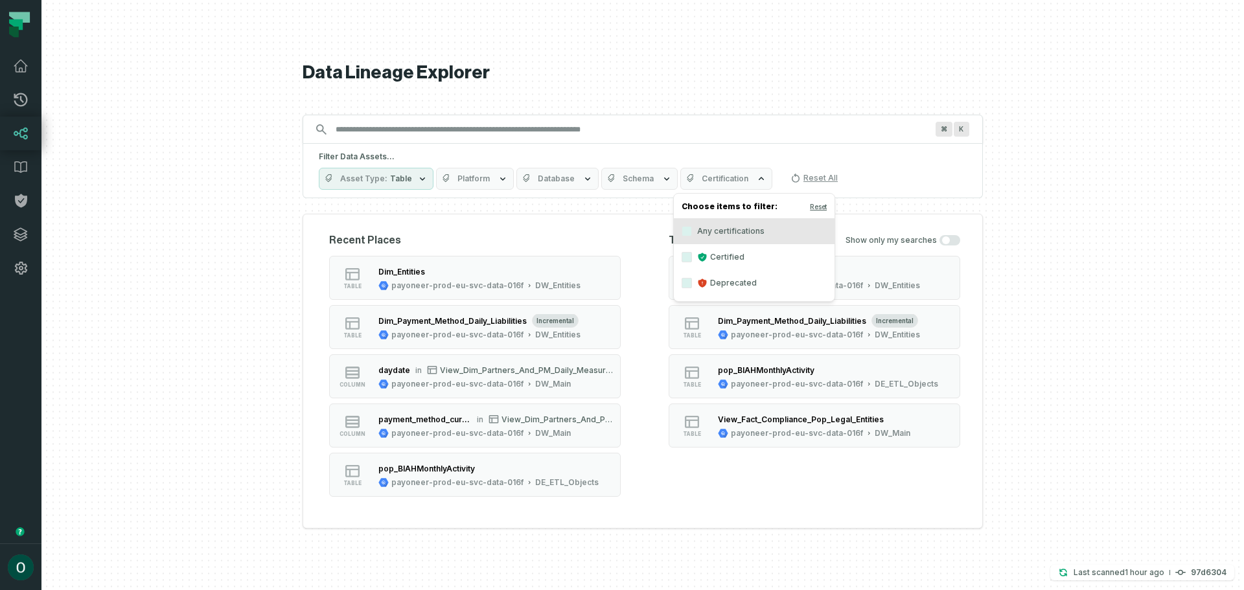
click at [702, 179] on span "Certification" at bounding box center [725, 179] width 47 height 10
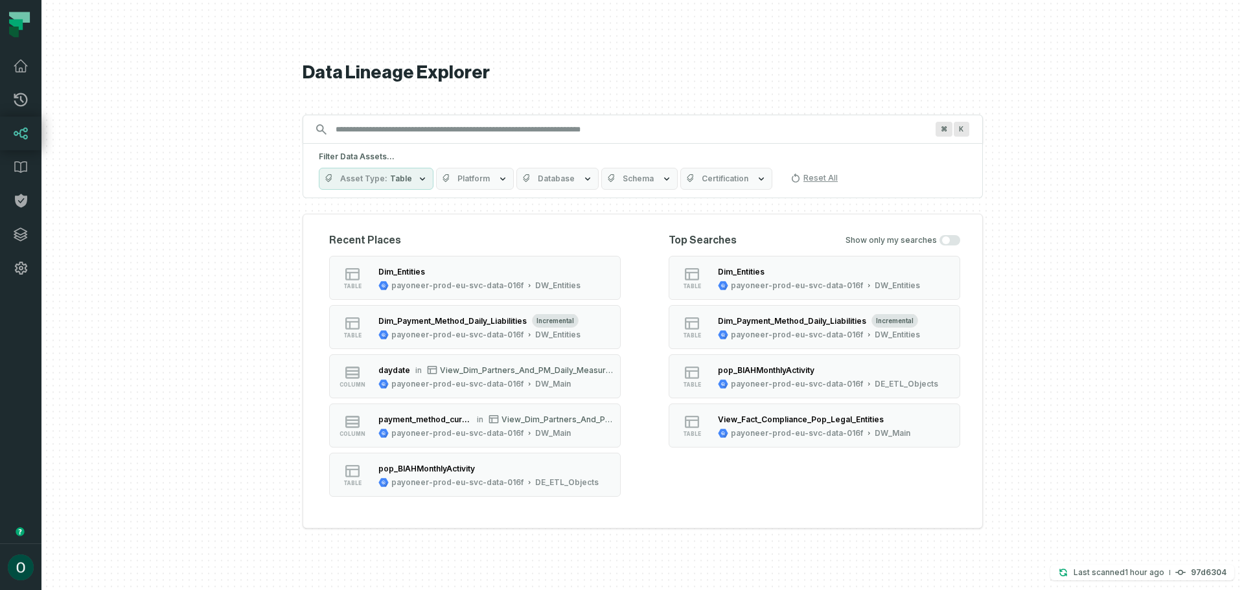
click at [266, 151] on div at bounding box center [642, 295] width 1203 height 590
click at [497, 177] on span "Platform" at bounding box center [488, 179] width 32 height 10
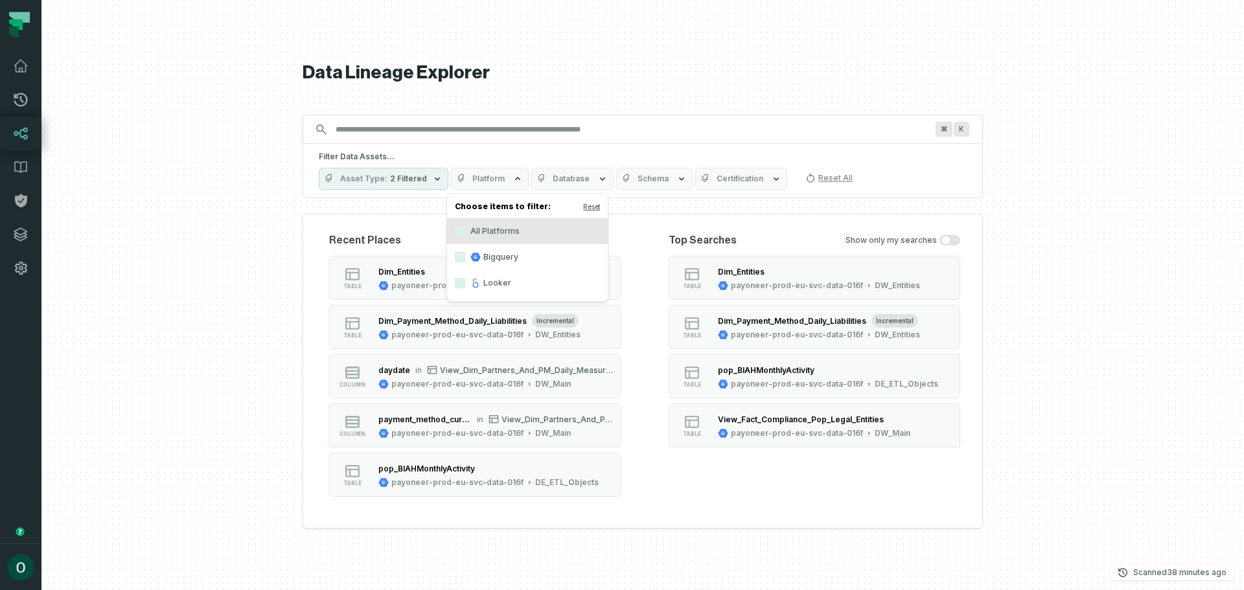
click at [507, 280] on label "Looker" at bounding box center [527, 283] width 161 height 26
click at [465, 280] on button "Looker" at bounding box center [460, 283] width 10 height 10
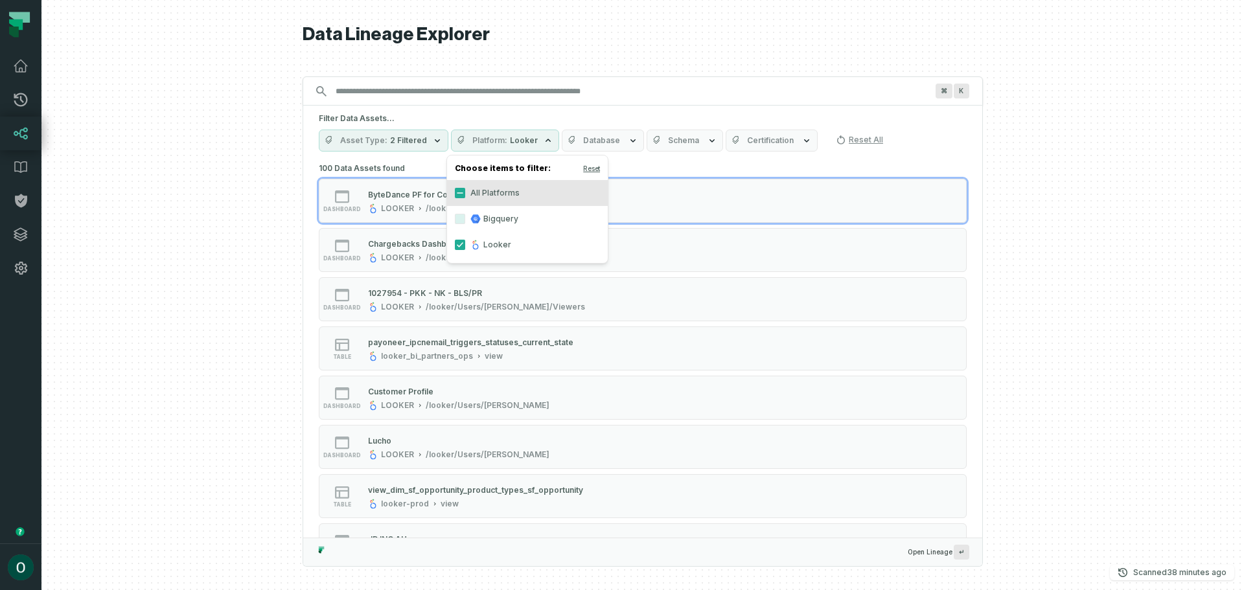
click at [234, 194] on div at bounding box center [642, 295] width 1203 height 590
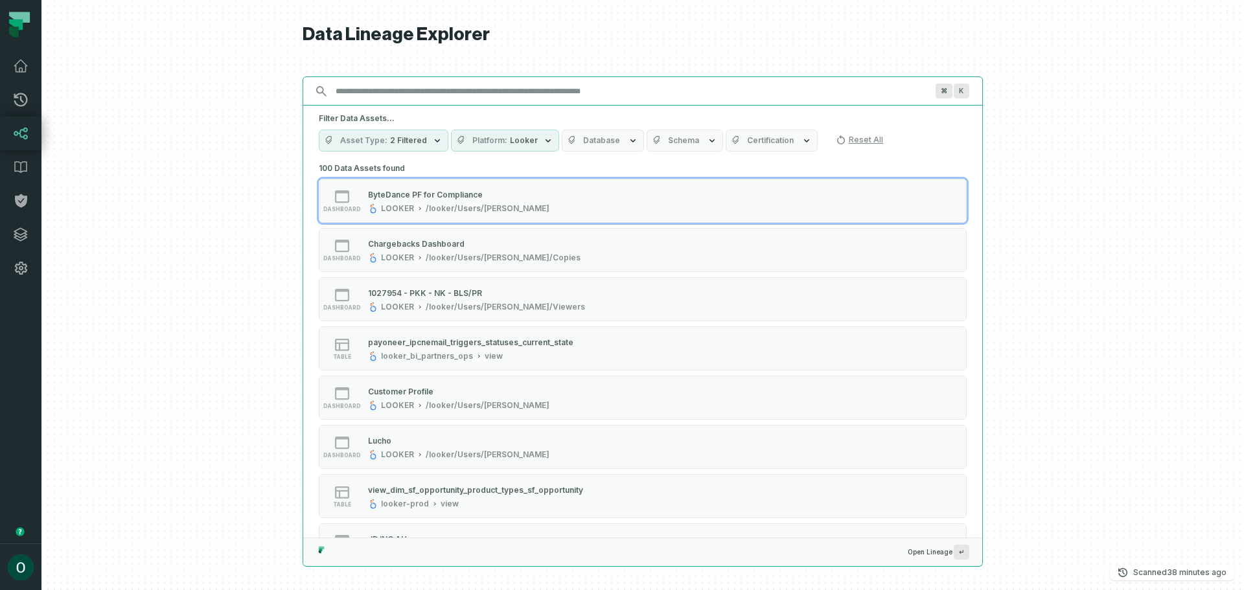
click at [425, 90] on input "Discovery Provider cmdk menu" at bounding box center [631, 91] width 607 height 21
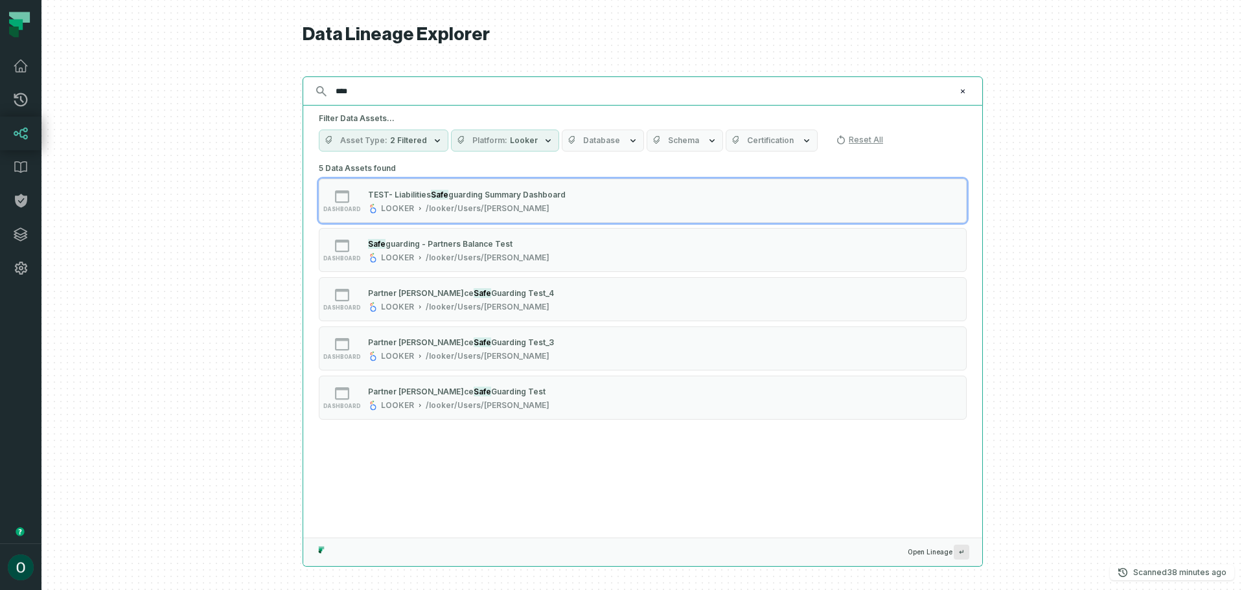
click at [408, 94] on input "****" at bounding box center [641, 91] width 627 height 21
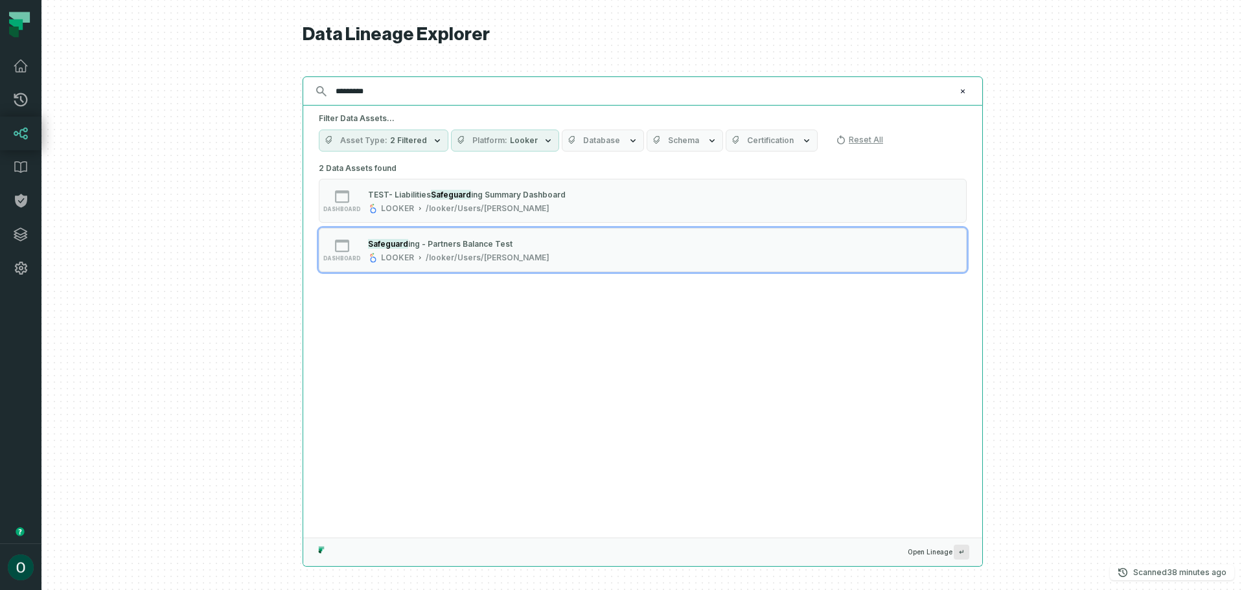
type input "*********"
click at [506, 415] on div "2 Data Assets found dashboard TEST- Liabiliti es Safeguard ing Summary Dashboar…" at bounding box center [642, 348] width 679 height 378
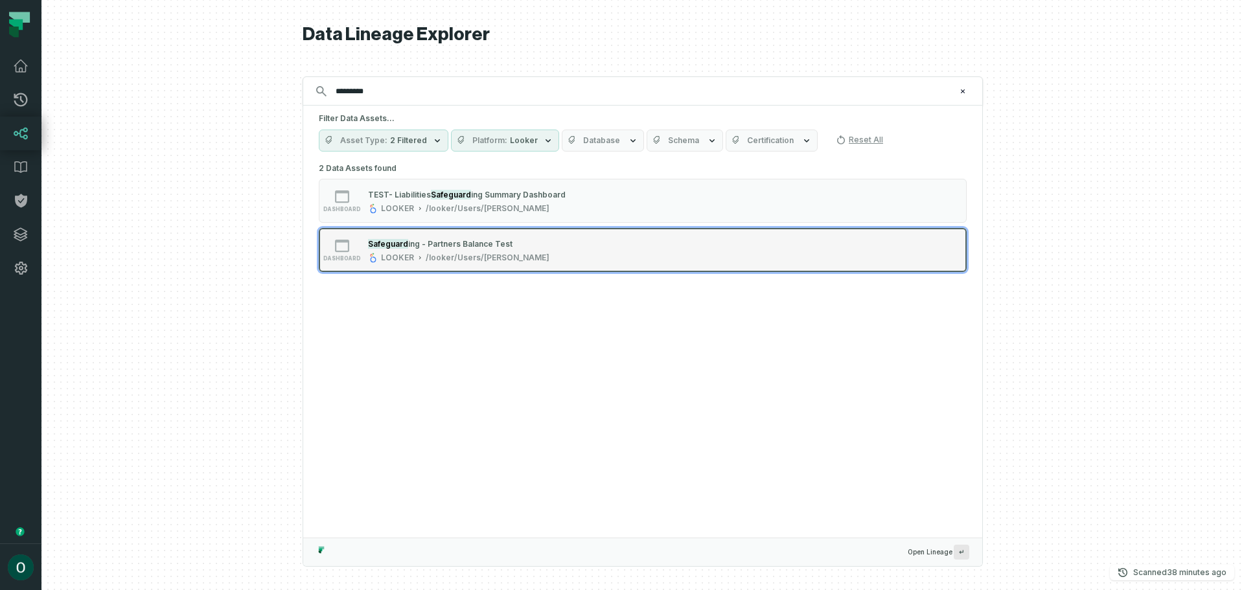
click at [458, 244] on span "ing - Partners Balance Test" at bounding box center [460, 244] width 104 height 10
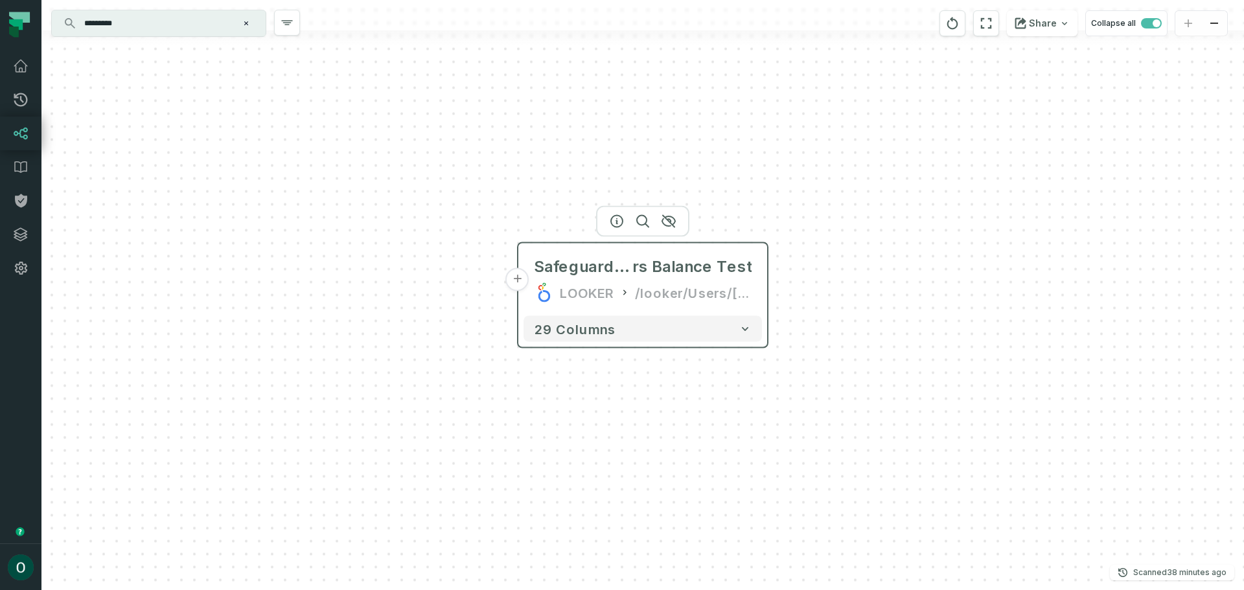
click at [524, 288] on button "+" at bounding box center [517, 279] width 23 height 23
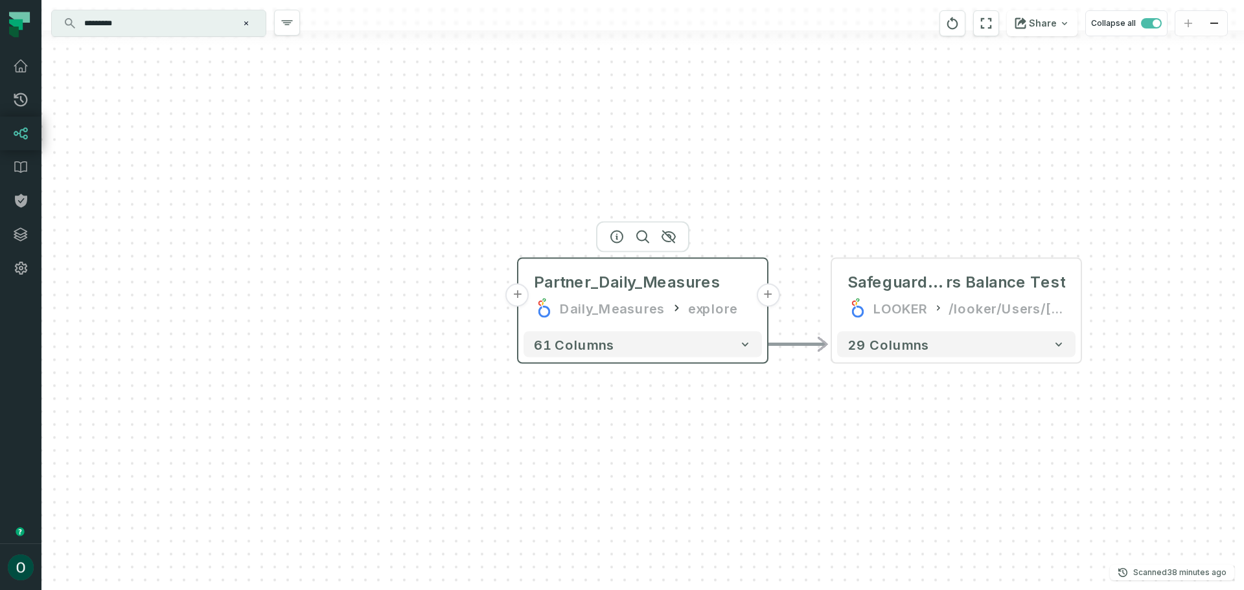
click at [512, 297] on button "+" at bounding box center [517, 295] width 23 height 23
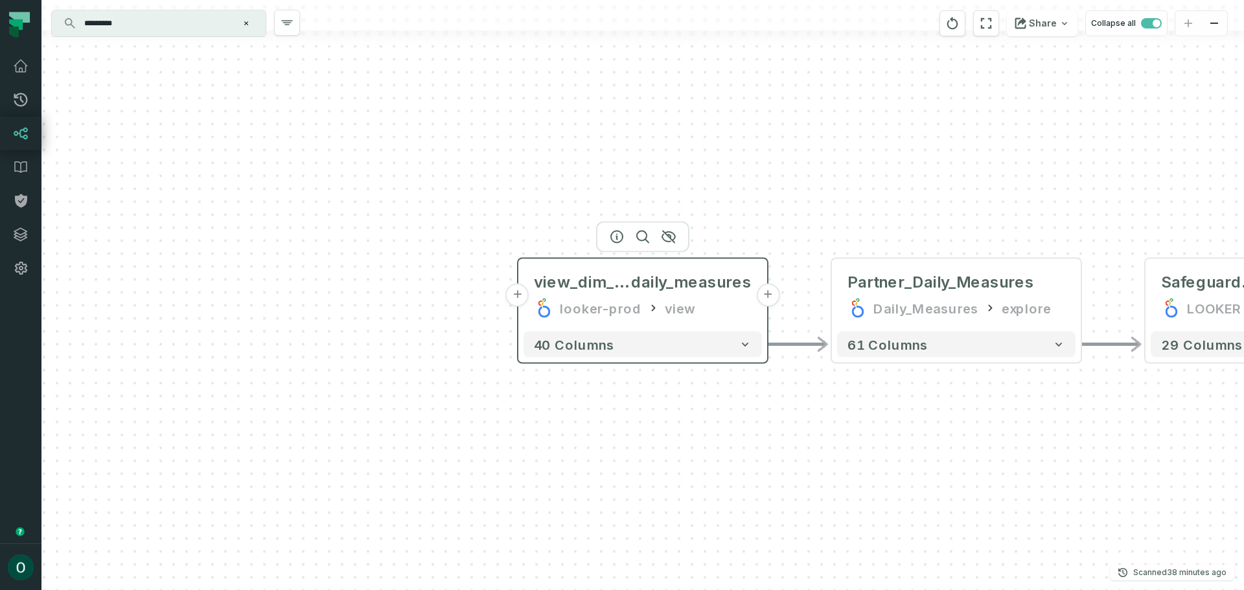
click at [517, 296] on button "+" at bounding box center [517, 295] width 23 height 23
click at [526, 292] on button "+" at bounding box center [517, 294] width 23 height 23
click at [689, 288] on span "Daily_Measures" at bounding box center [691, 282] width 122 height 21
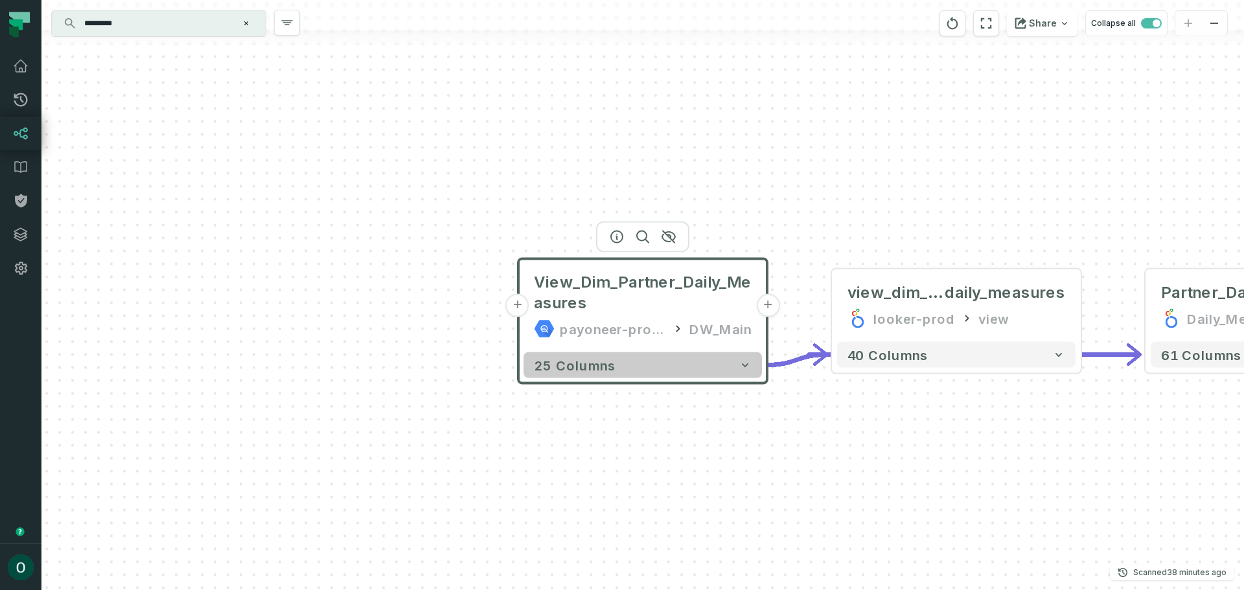
click at [634, 363] on button "25 columns" at bounding box center [643, 366] width 238 height 26
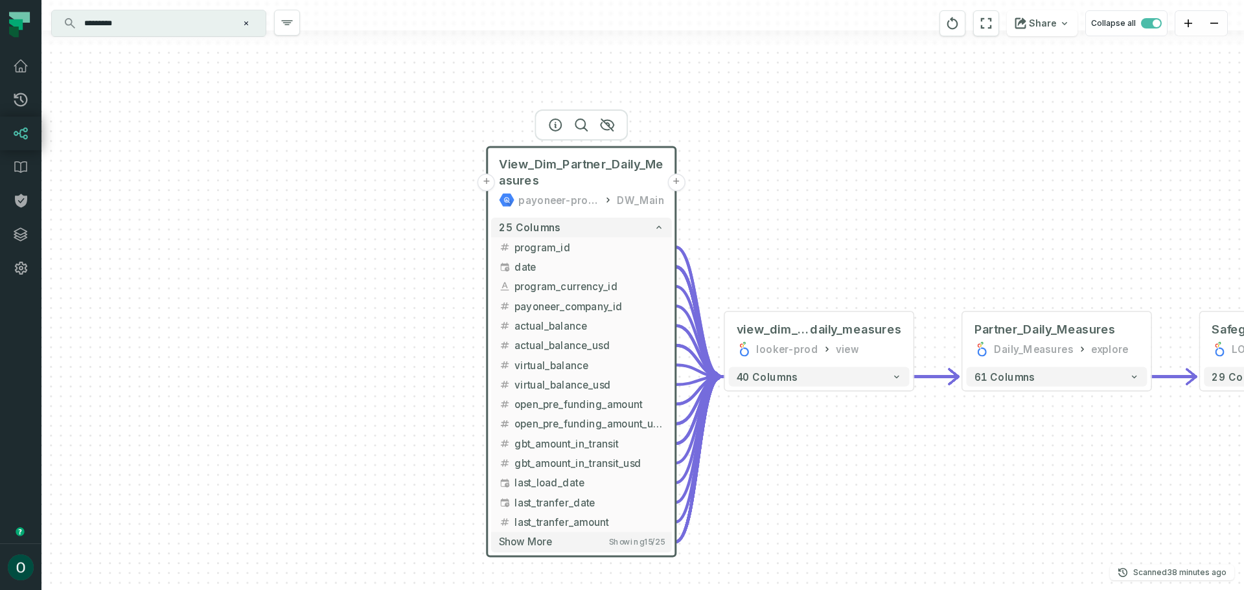
drag, startPoint x: 930, startPoint y: 375, endPoint x: 824, endPoint y: 197, distance: 206.6
click at [824, 197] on div "+ View_Dim_Partner_Daily_Measures payoneer-prod-eu-svc-data-016f DW_Main + 25 c…" at bounding box center [642, 295] width 1203 height 590
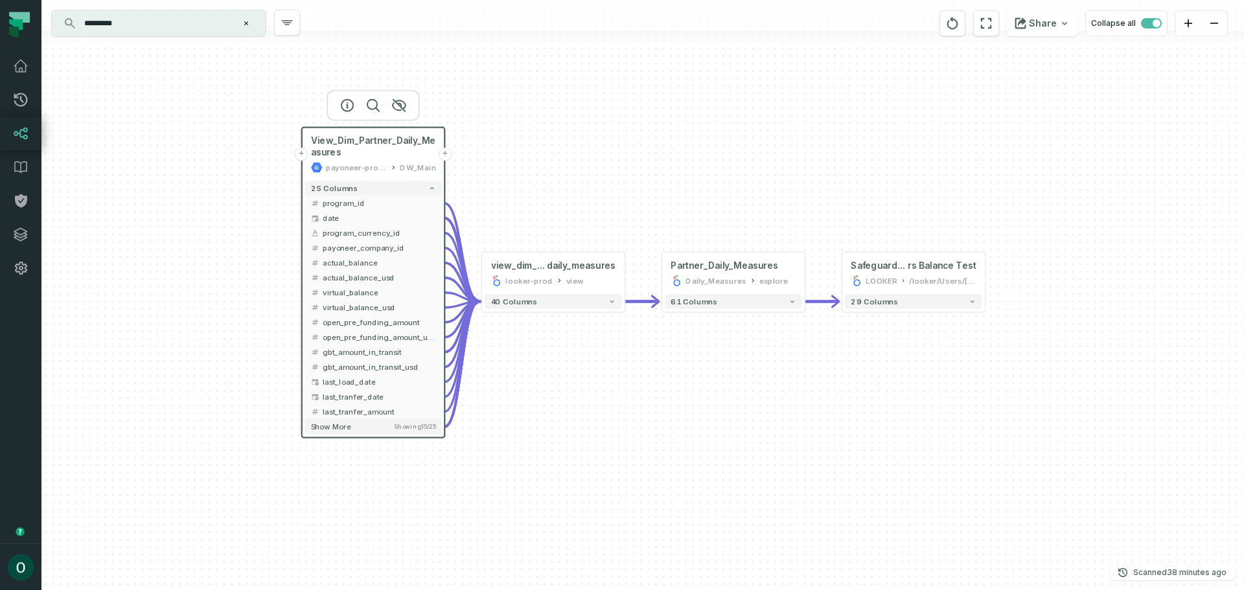
drag, startPoint x: 1217, startPoint y: 487, endPoint x: 983, endPoint y: 496, distance: 234.8
click at [983, 496] on div "+ View_Dim_Partner_Daily_Measures payoneer-prod-eu-svc-data-016f DW_Main + 25 c…" at bounding box center [642, 295] width 1203 height 590
click at [937, 306] on button "29 columns" at bounding box center [913, 301] width 137 height 15
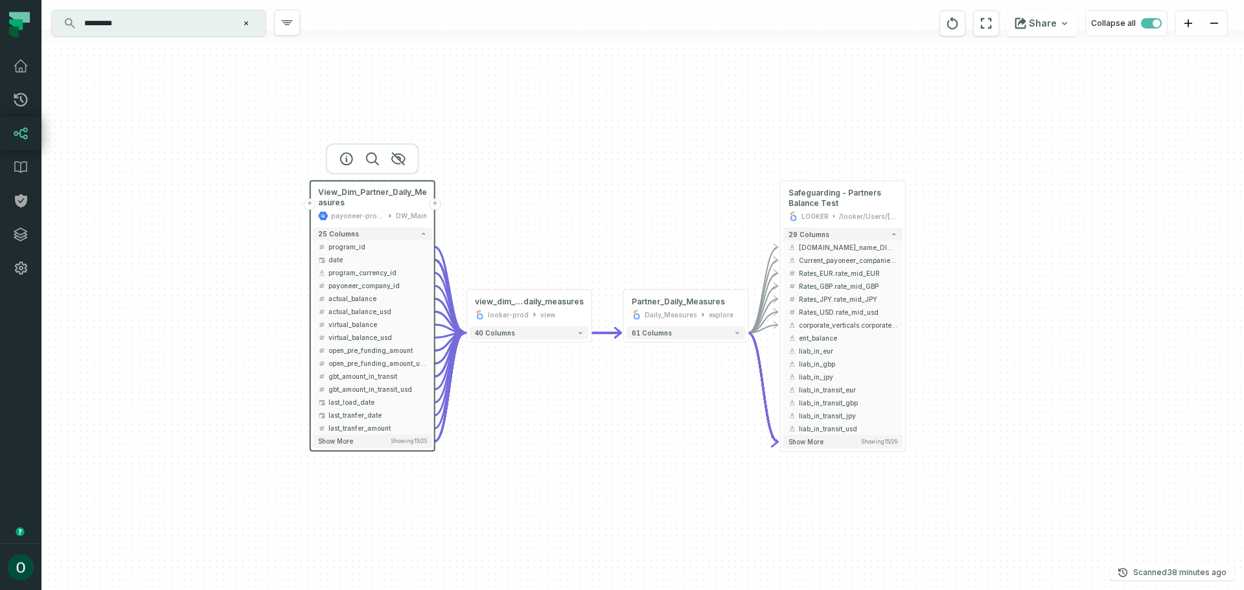
drag, startPoint x: 1078, startPoint y: 424, endPoint x: 984, endPoint y: 334, distance: 129.7
click at [987, 336] on div "+ View_Dim_Partner_Daily_Measures payoneer-prod-eu-svc-data-016f DW_Main + 25 c…" at bounding box center [642, 295] width 1203 height 590
click at [822, 349] on span "liab_in_eur" at bounding box center [847, 351] width 99 height 10
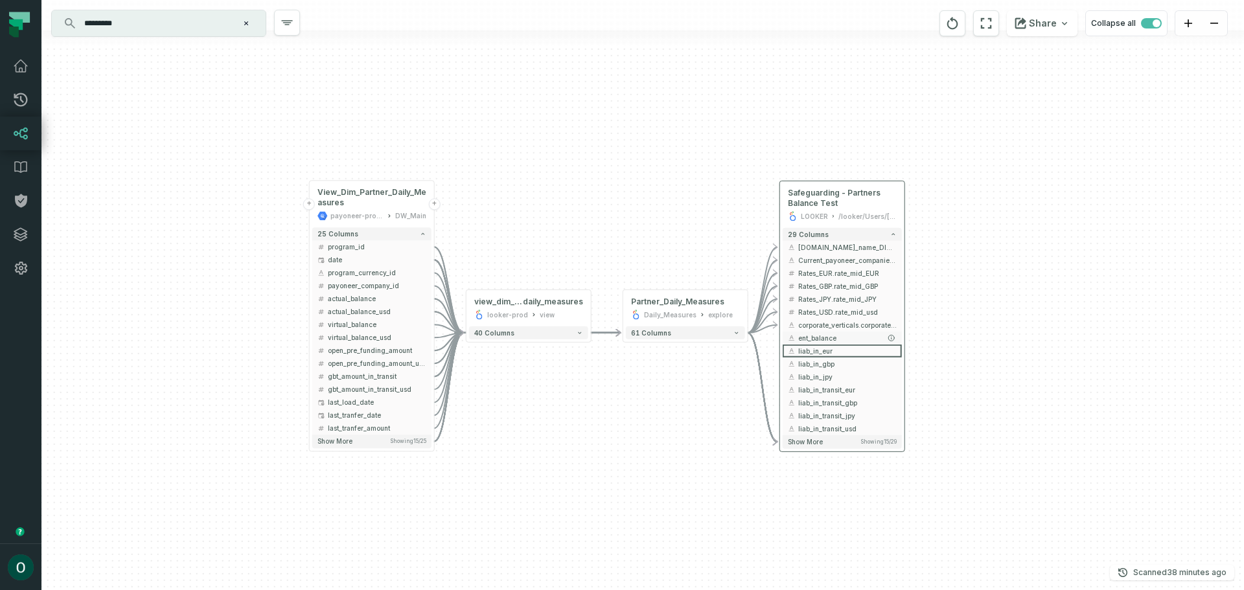
click at [828, 332] on button "ent_balance" at bounding box center [842, 338] width 119 height 13
click at [830, 310] on span "Rates_USD.rate_mid_usd" at bounding box center [847, 312] width 99 height 10
click at [835, 285] on span "Rates_GBP.rate_mid_GBP" at bounding box center [847, 286] width 99 height 10
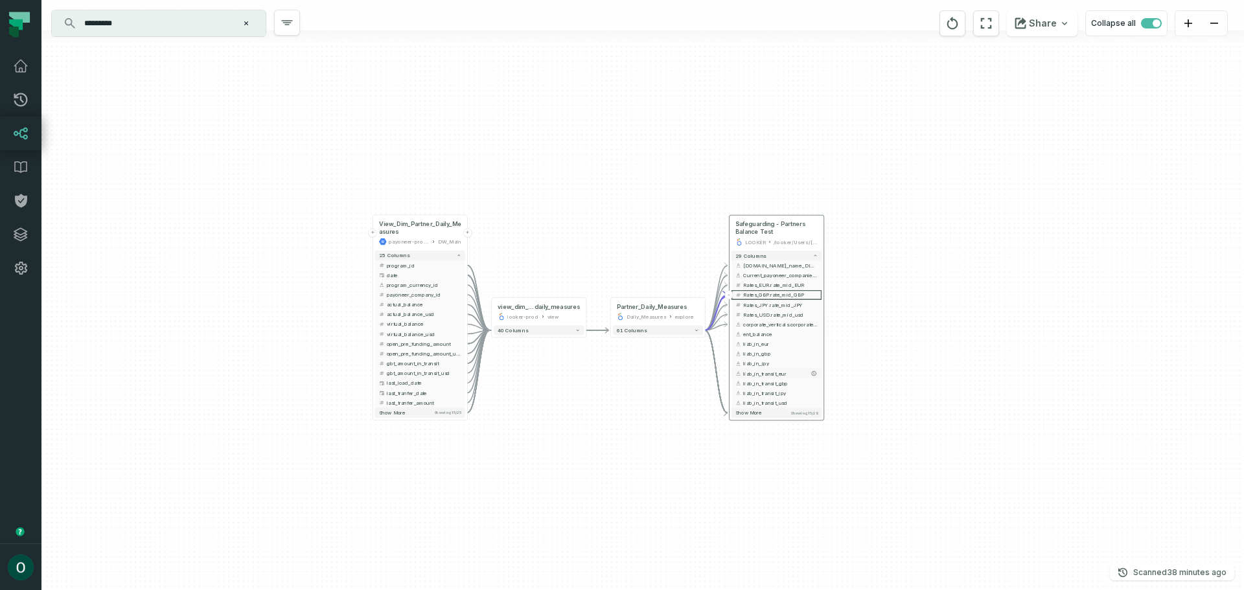
click at [761, 371] on span "liab_in_transit_eur" at bounding box center [780, 373] width 75 height 7
click at [761, 370] on span "liab_in_transit_eur" at bounding box center [780, 373] width 75 height 7
click at [758, 414] on span "Show more" at bounding box center [749, 413] width 27 height 6
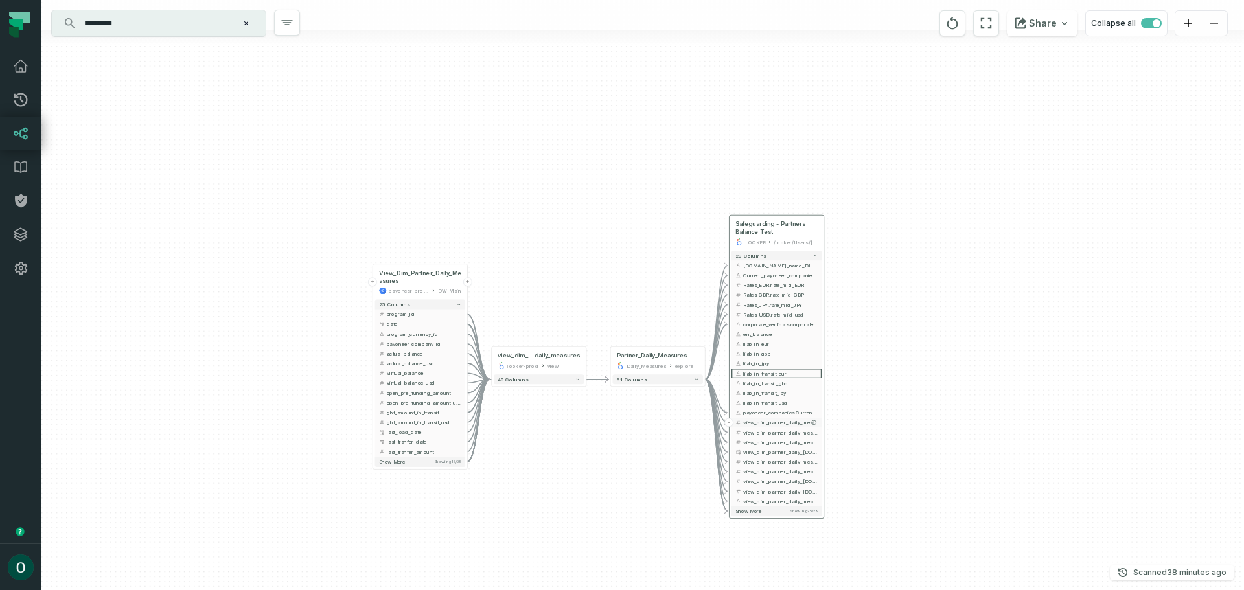
click at [765, 418] on button "view_dim_partner_daily_measures.TotalLiability" at bounding box center [777, 423] width 90 height 10
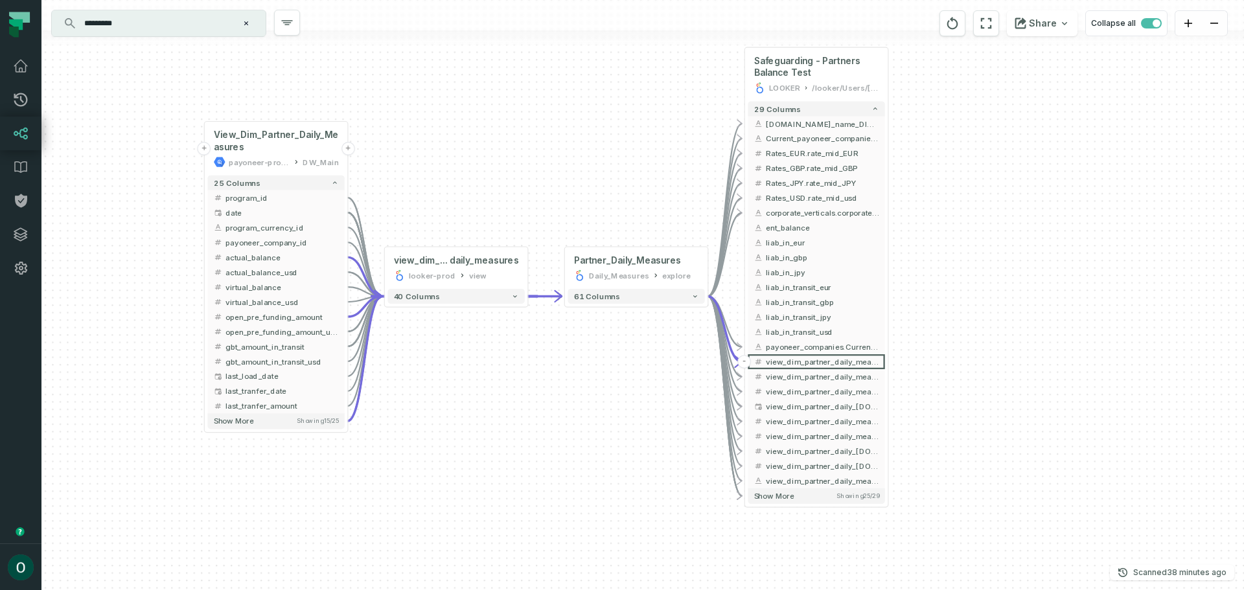
drag, startPoint x: 686, startPoint y: 466, endPoint x: 686, endPoint y: 396, distance: 70.0
click at [686, 397] on div "+ View_Dim_Partner_Daily_Measures payoneer-prod-eu-svc-data-016f DW_Main + 25 c…" at bounding box center [642, 295] width 1203 height 590
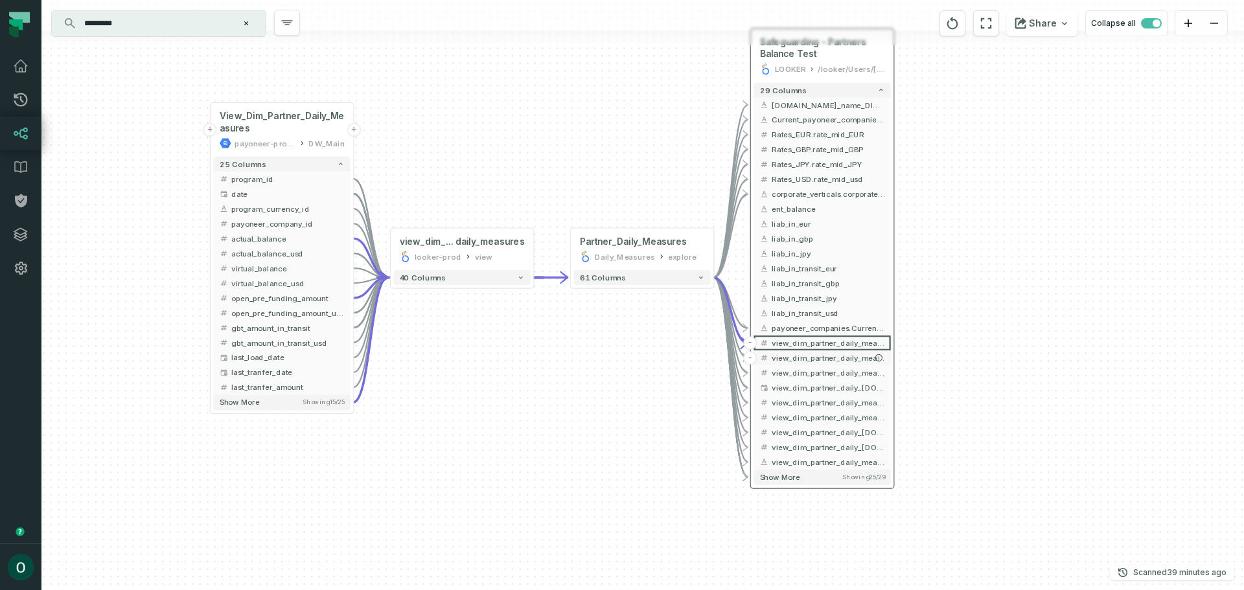
click at [822, 356] on span "view_dim_partner_daily_measures.actual_balance" at bounding box center [828, 358] width 113 height 11
click at [274, 237] on span "actual_balance" at bounding box center [287, 238] width 113 height 11
click at [209, 237] on button "+" at bounding box center [210, 239] width 14 height 14
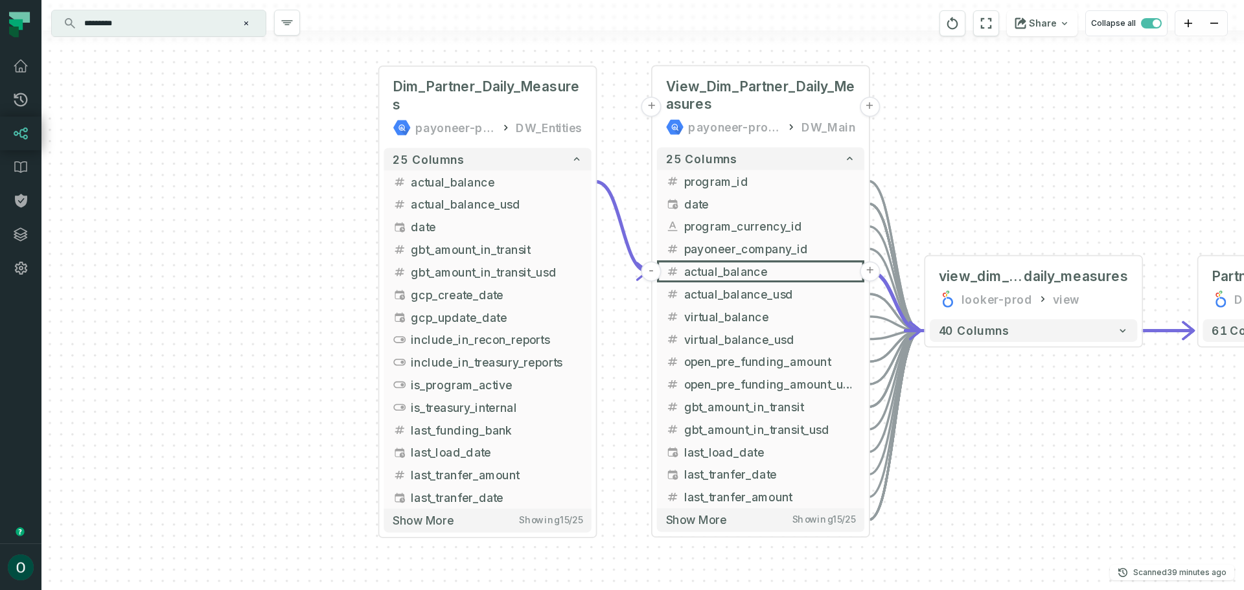
drag, startPoint x: 413, startPoint y: 386, endPoint x: 271, endPoint y: 180, distance: 251.1
click at [272, 180] on div "+ Dim_Partner_Daily_Measures payoneer-prod-eu-svc-data-016f DW_Entities + 25 co…" at bounding box center [642, 295] width 1203 height 590
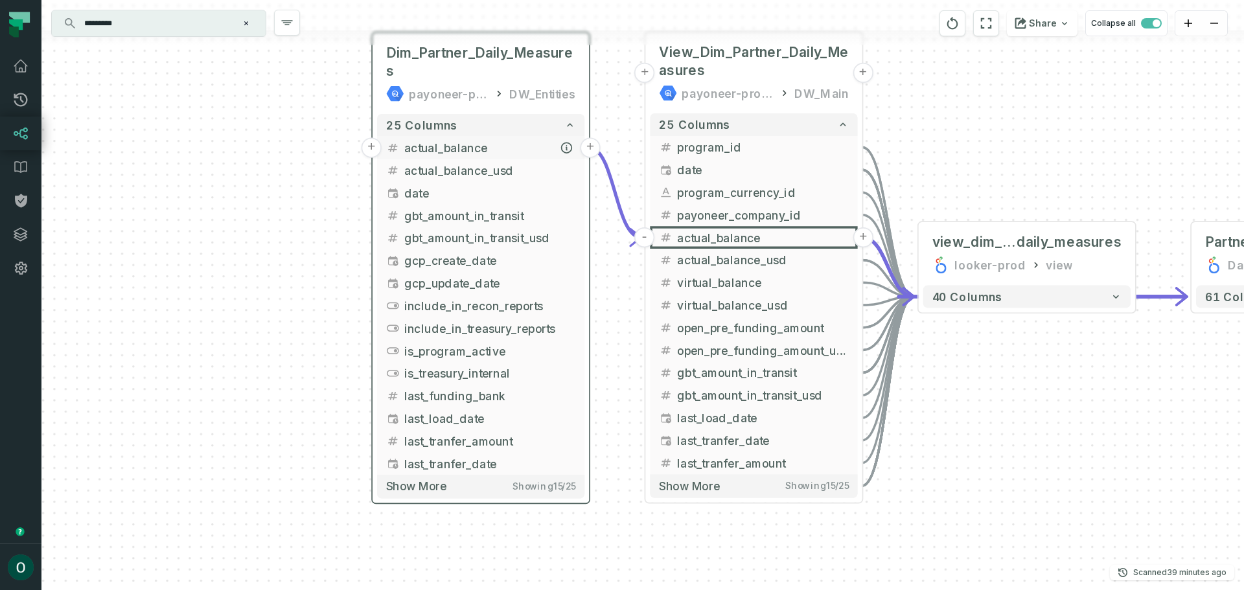
click at [371, 146] on button "+" at bounding box center [372, 148] width 20 height 20
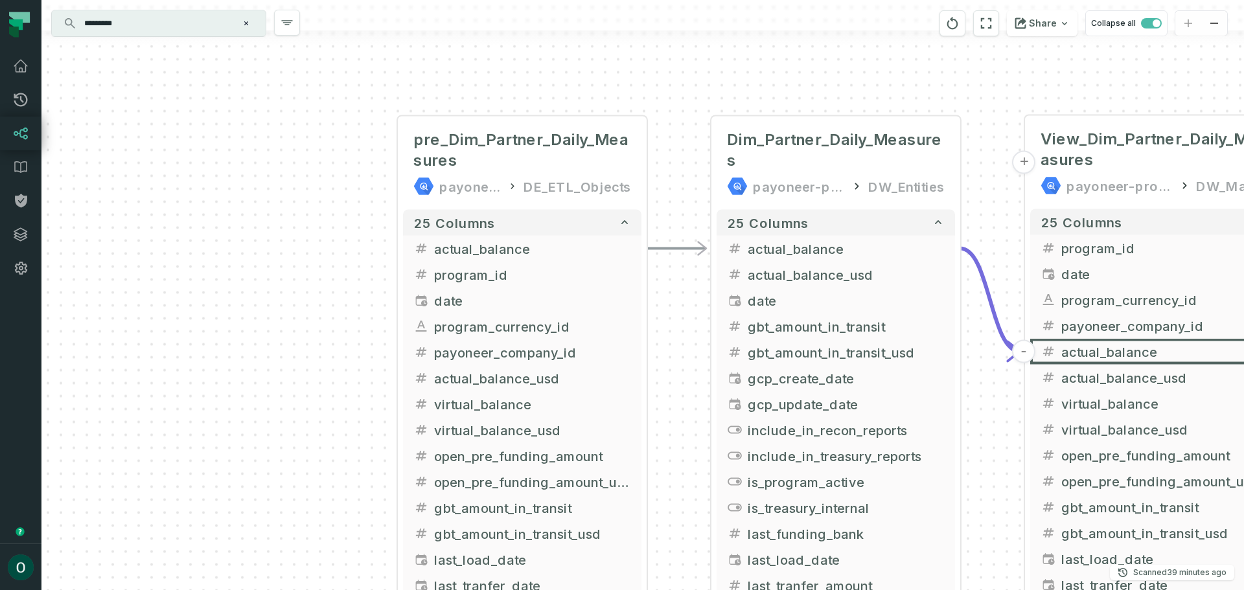
drag, startPoint x: 445, startPoint y: 351, endPoint x: 337, endPoint y: 214, distance: 174.4
click at [337, 214] on div "+ pre_Dim_Partner_Daily_Measures payoneer-prod-eu-svc-data-016f DE_ETL_Objects …" at bounding box center [642, 295] width 1203 height 590
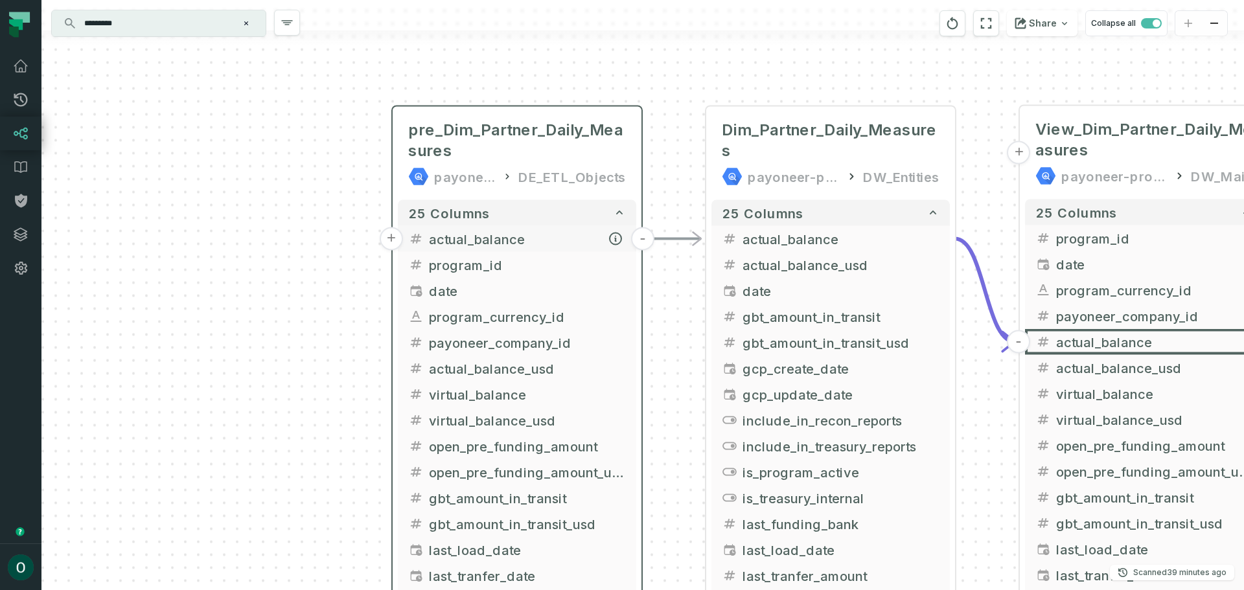
click at [499, 241] on span "actual_balance" at bounding box center [527, 238] width 197 height 19
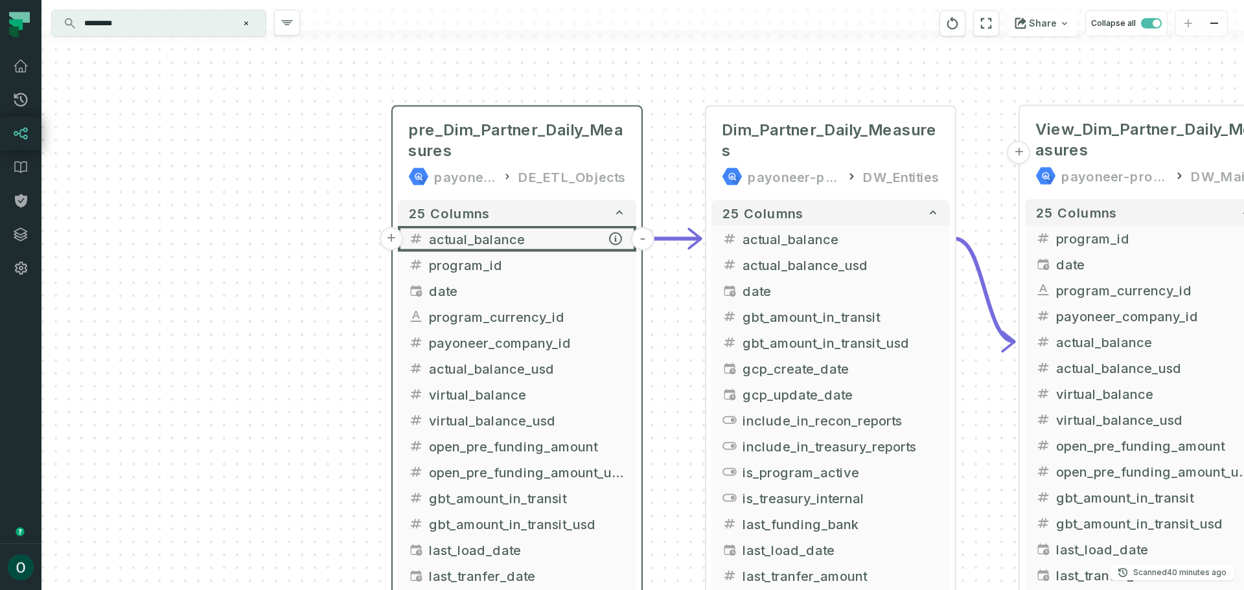
click at [394, 238] on button "+" at bounding box center [391, 238] width 23 height 23
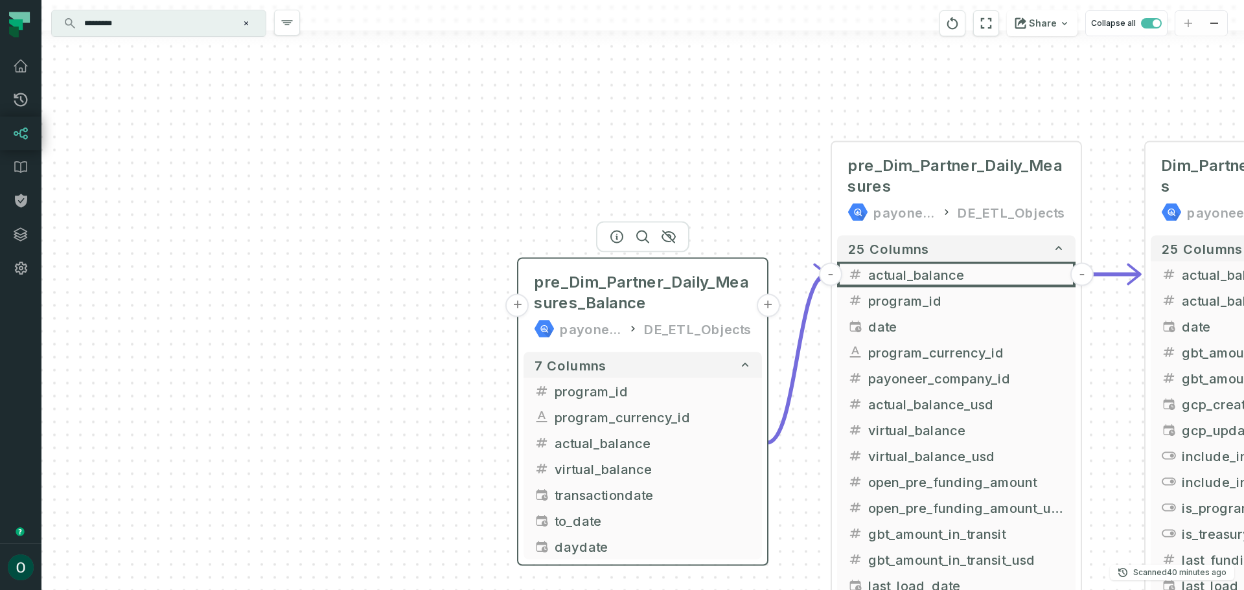
click at [511, 307] on button "+" at bounding box center [517, 305] width 23 height 23
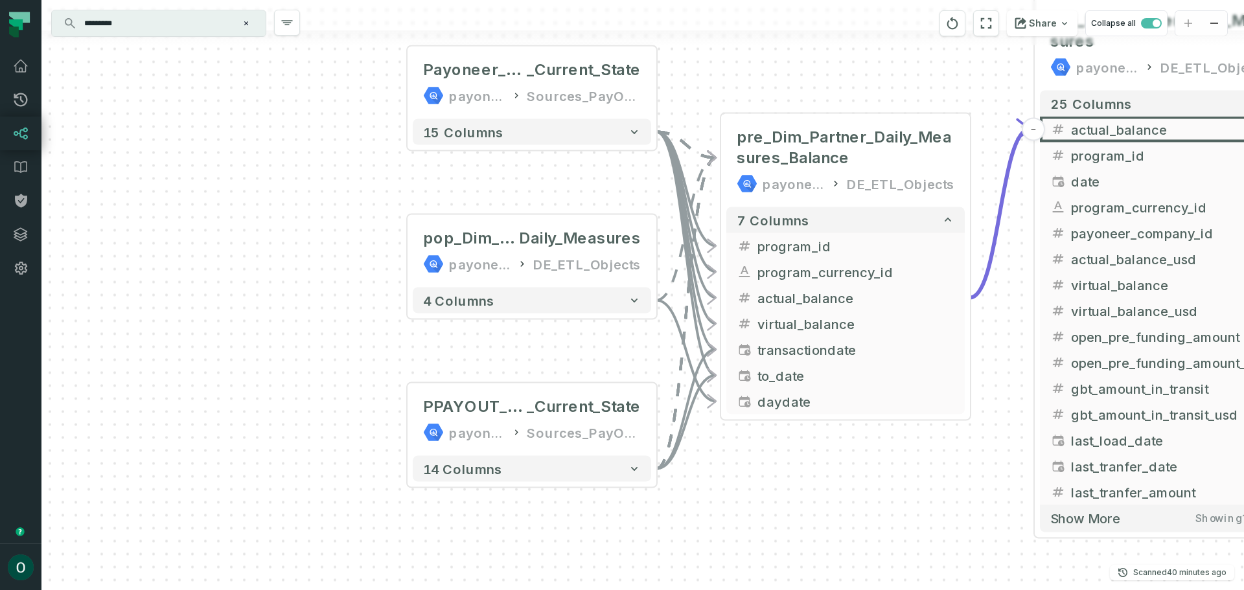
drag, startPoint x: 402, startPoint y: 301, endPoint x: 323, endPoint y: 223, distance: 110.9
click at [302, 225] on div "+ Payoneer_PartnersBalance _Current_State payoneer-prod-eu-svc-data-016f Source…" at bounding box center [642, 295] width 1203 height 590
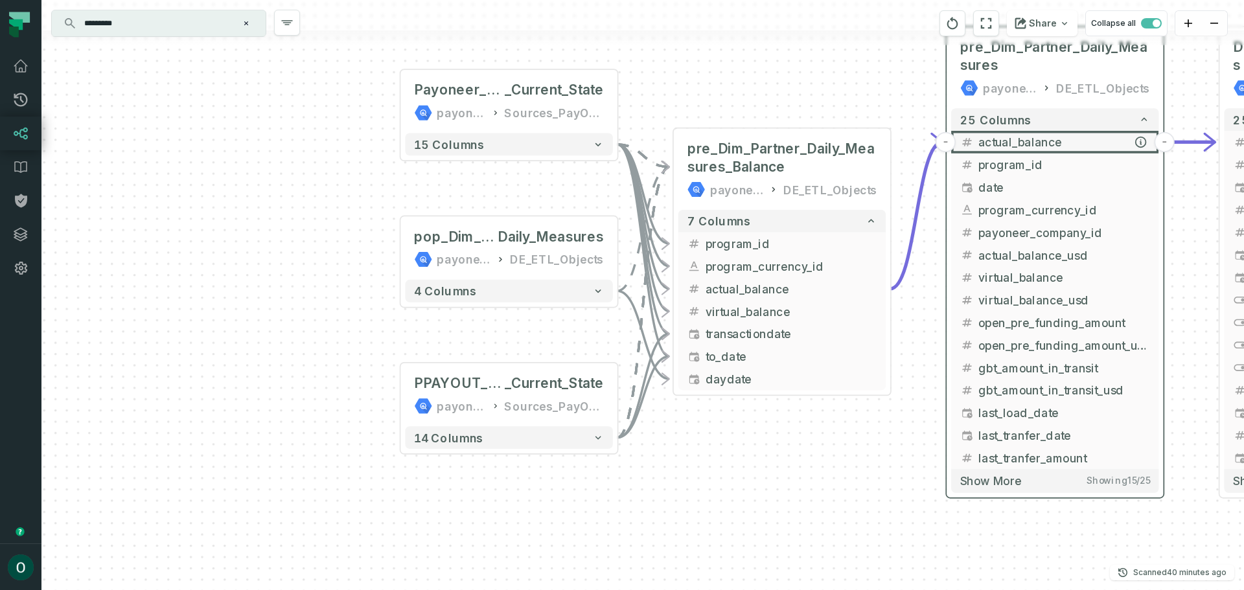
click at [1020, 143] on span "actual_balance" at bounding box center [1065, 142] width 172 height 17
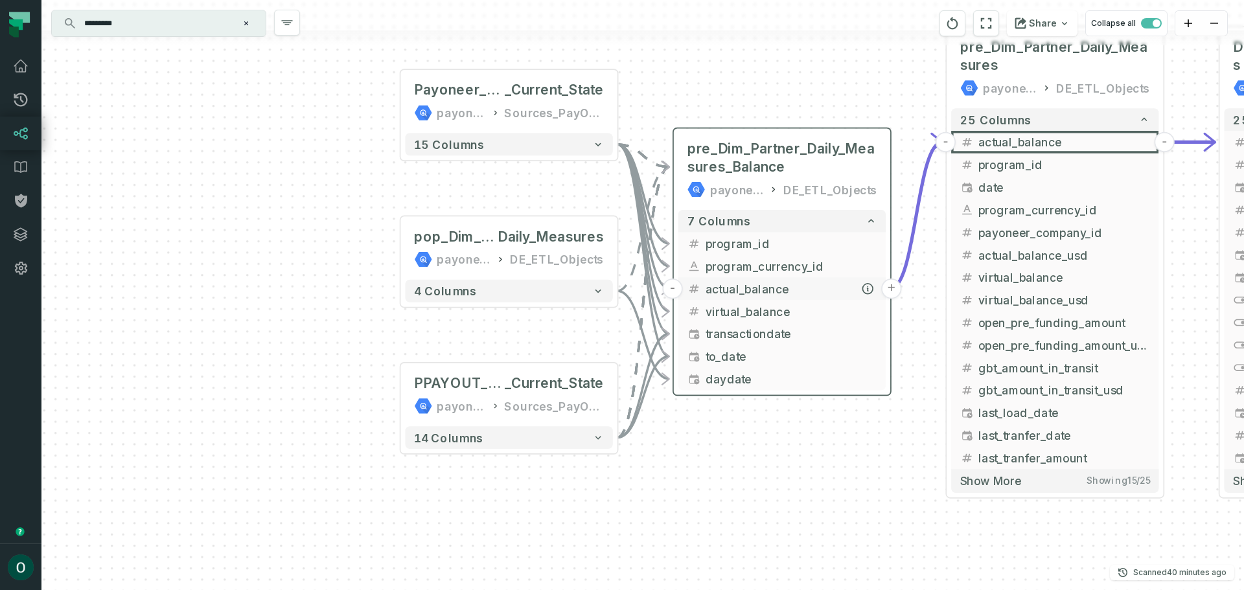
click at [769, 292] on span "actual_balance" at bounding box center [792, 289] width 172 height 17
click at [765, 289] on span "actual_balance" at bounding box center [791, 289] width 172 height 17
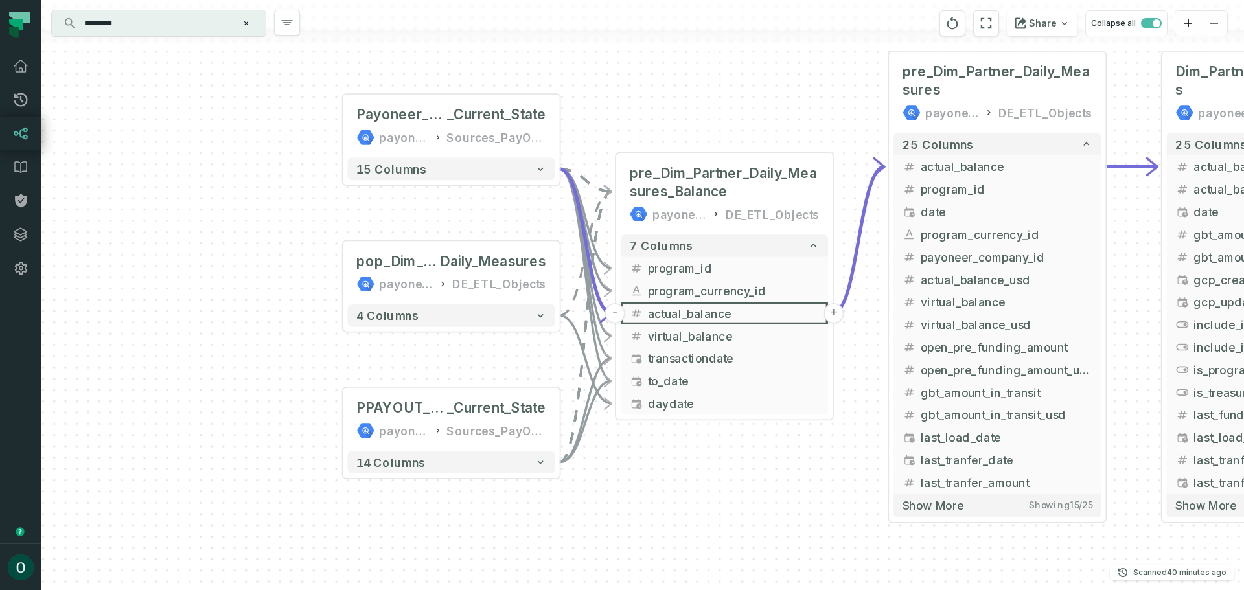
drag, startPoint x: 842, startPoint y: 71, endPoint x: 740, endPoint y: 130, distance: 117.9
click at [740, 130] on div "+ Payoneer_PartnersBalance _Current_State payoneer-prod-eu-svc-data-016f Source…" at bounding box center [642, 295] width 1203 height 590
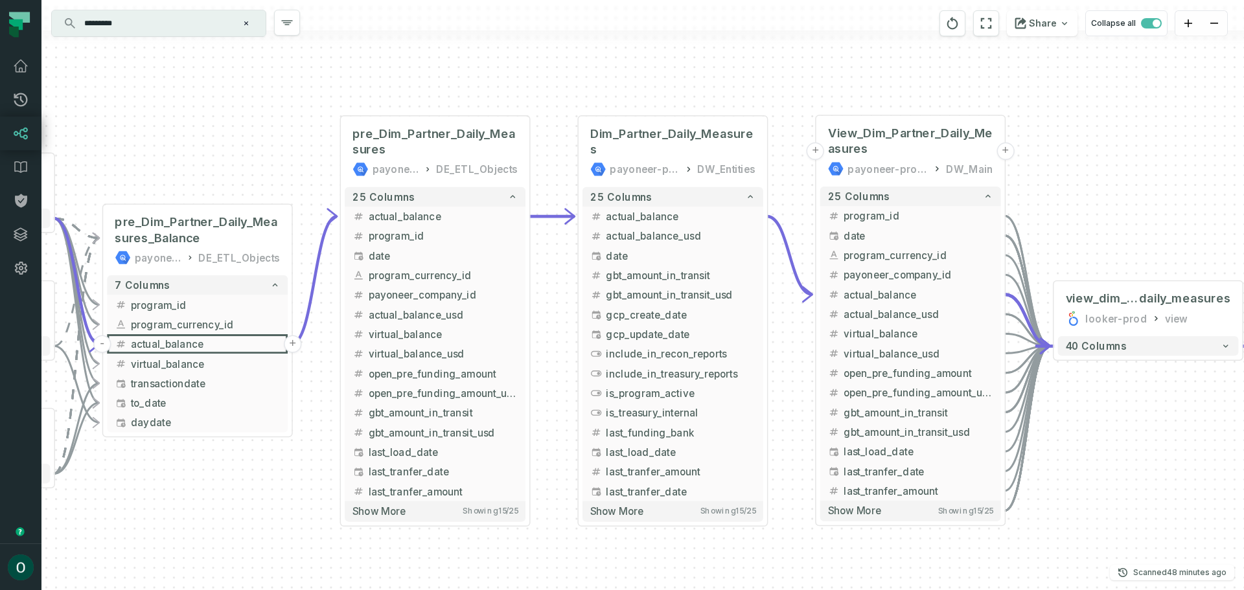
drag, startPoint x: 718, startPoint y: 132, endPoint x: 288, endPoint y: 156, distance: 430.4
click at [213, 156] on div "+ Payoneer_PartnersBalance _Current_State payoneer-prod-eu-svc-data-016f Source…" at bounding box center [642, 295] width 1203 height 590
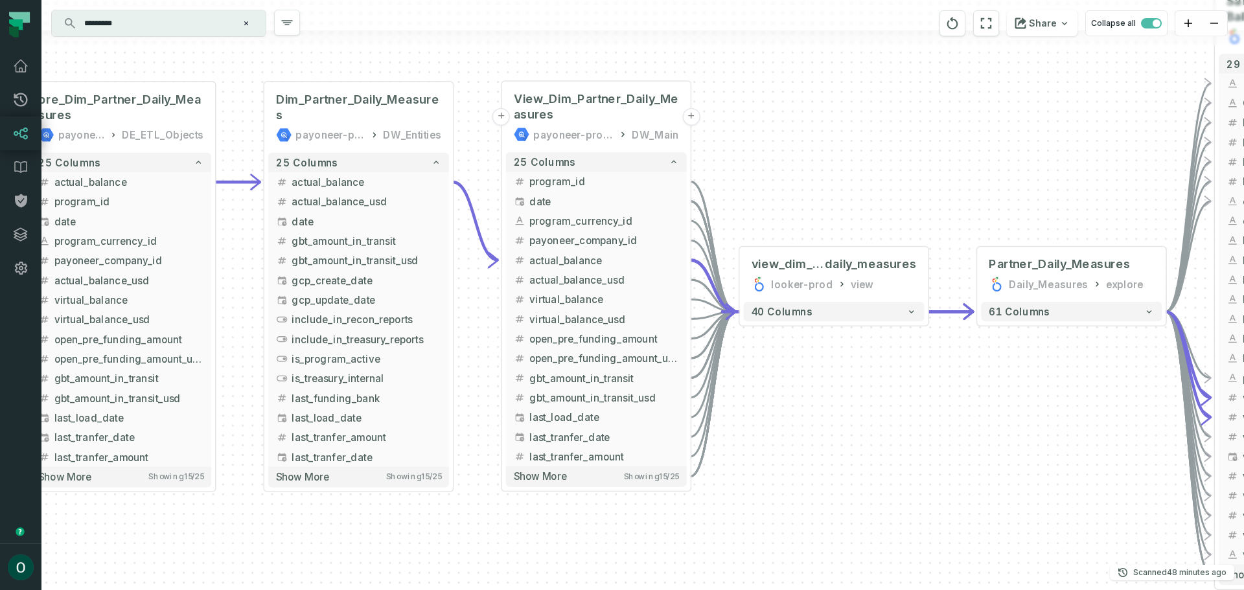
drag, startPoint x: 1063, startPoint y: 201, endPoint x: 768, endPoint y: 174, distance: 296.1
click at [768, 174] on div "+ Payoneer_PartnersBalance _Current_State payoneer-prod-eu-svc-data-016f Source…" at bounding box center [642, 295] width 1203 height 590
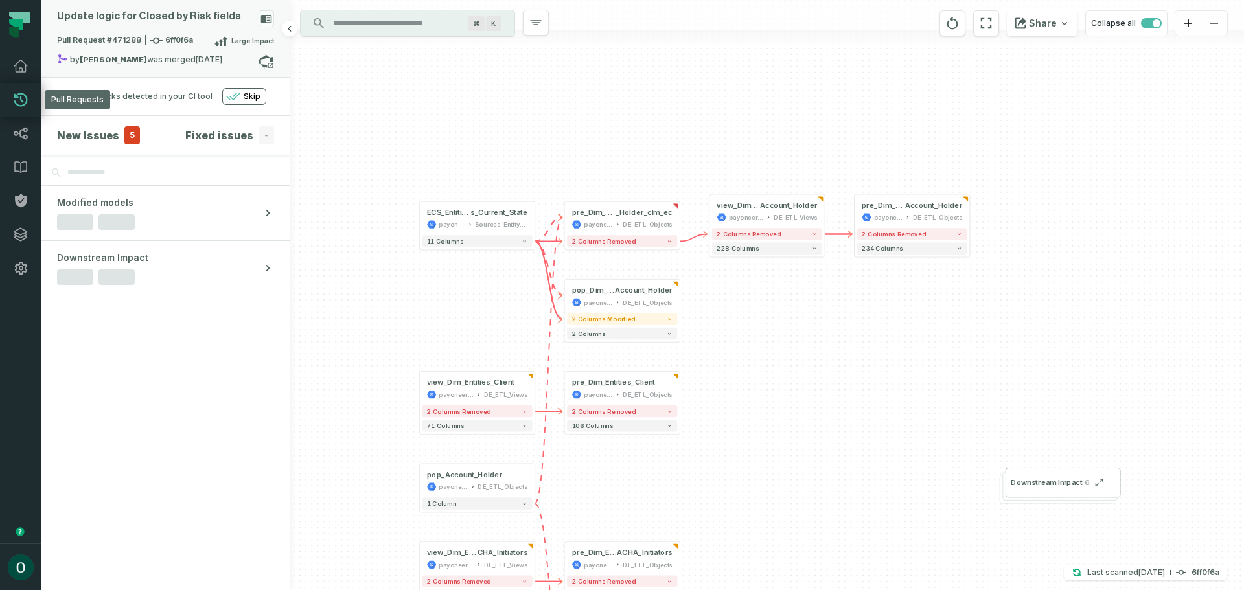
click at [33, 97] on link "Pull Requests" at bounding box center [20, 100] width 41 height 34
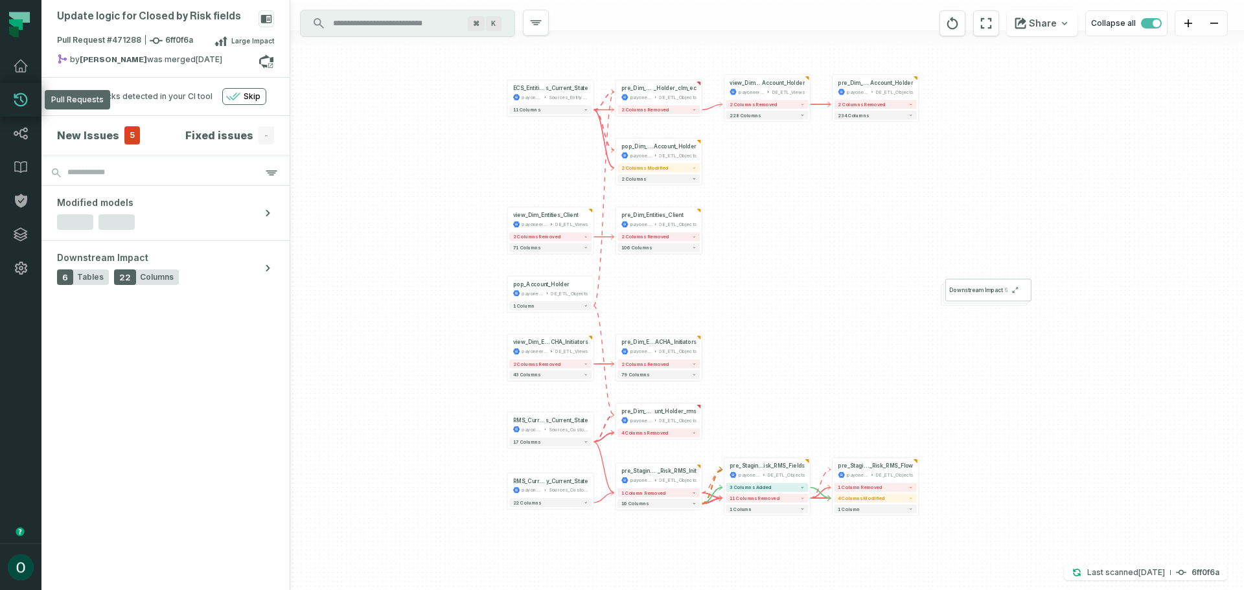
click at [23, 102] on icon at bounding box center [21, 100] width 14 height 14
click at [124, 22] on div "Update logic for Closed by Risk fields" at bounding box center [165, 21] width 217 height 23
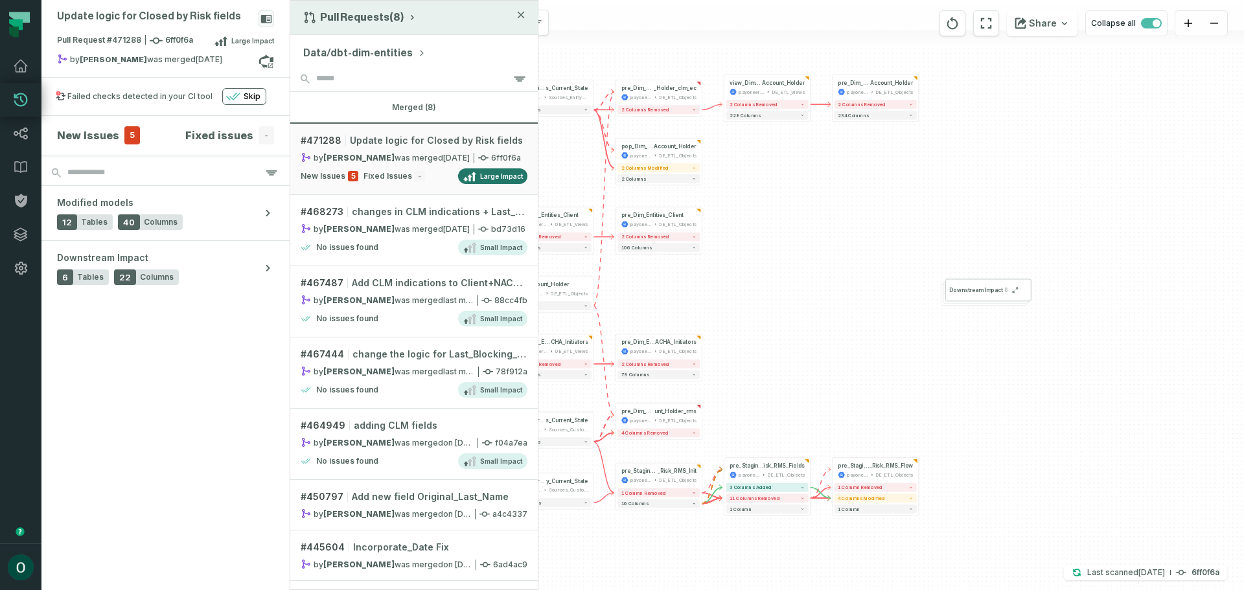
click at [528, 15] on div "Pull Requests (8)" at bounding box center [414, 18] width 248 height 34
click at [526, 10] on div "Pull Requests (8)" at bounding box center [414, 18] width 248 height 34
click at [518, 7] on div "Pull Requests (8)" at bounding box center [414, 18] width 248 height 34
click at [526, 16] on div "Pull Requests (8)" at bounding box center [414, 18] width 248 height 34
click at [525, 16] on div "Pull Requests (8)" at bounding box center [414, 18] width 248 height 34
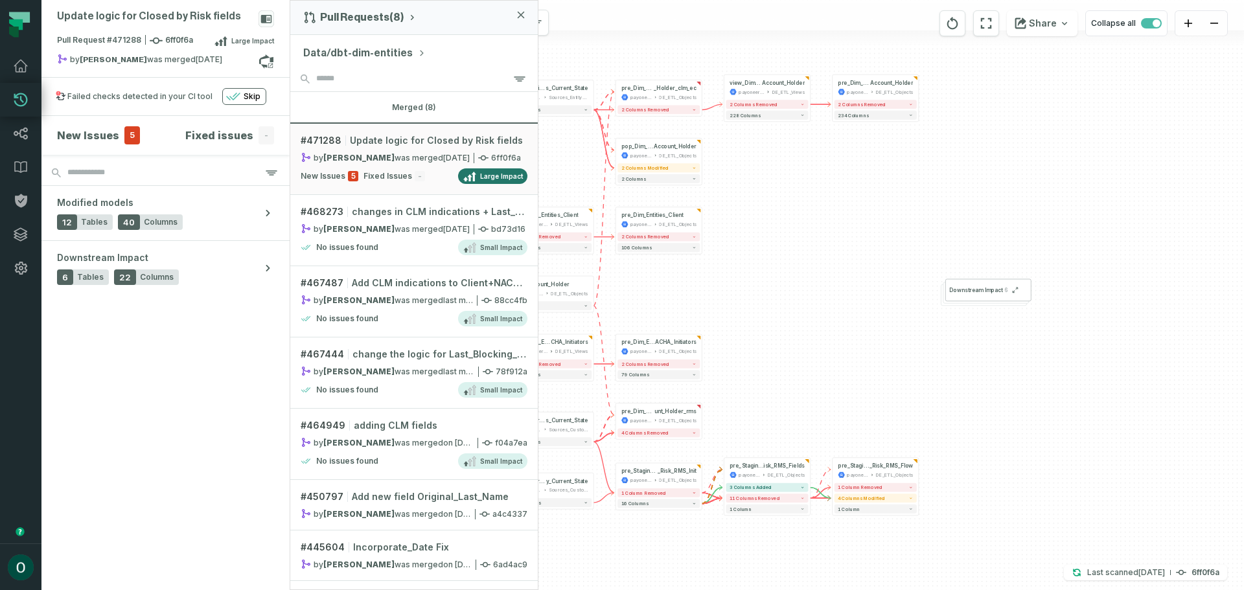
click at [522, 15] on icon "button" at bounding box center [521, 15] width 8 height 8
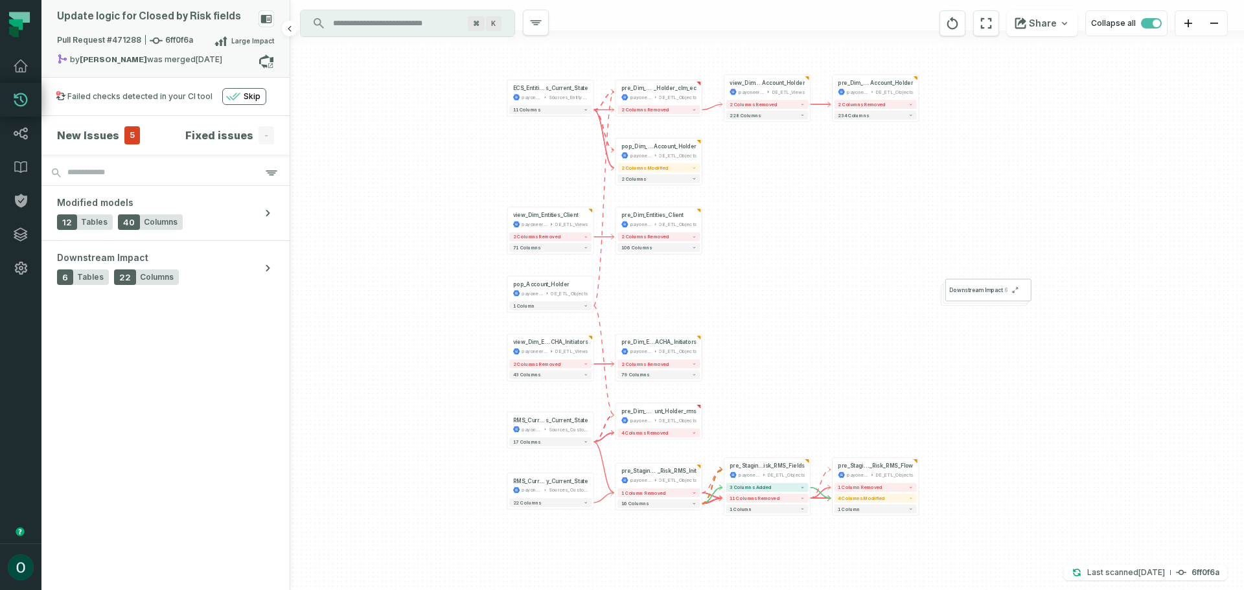
click at [264, 21] on icon at bounding box center [266, 19] width 11 height 8
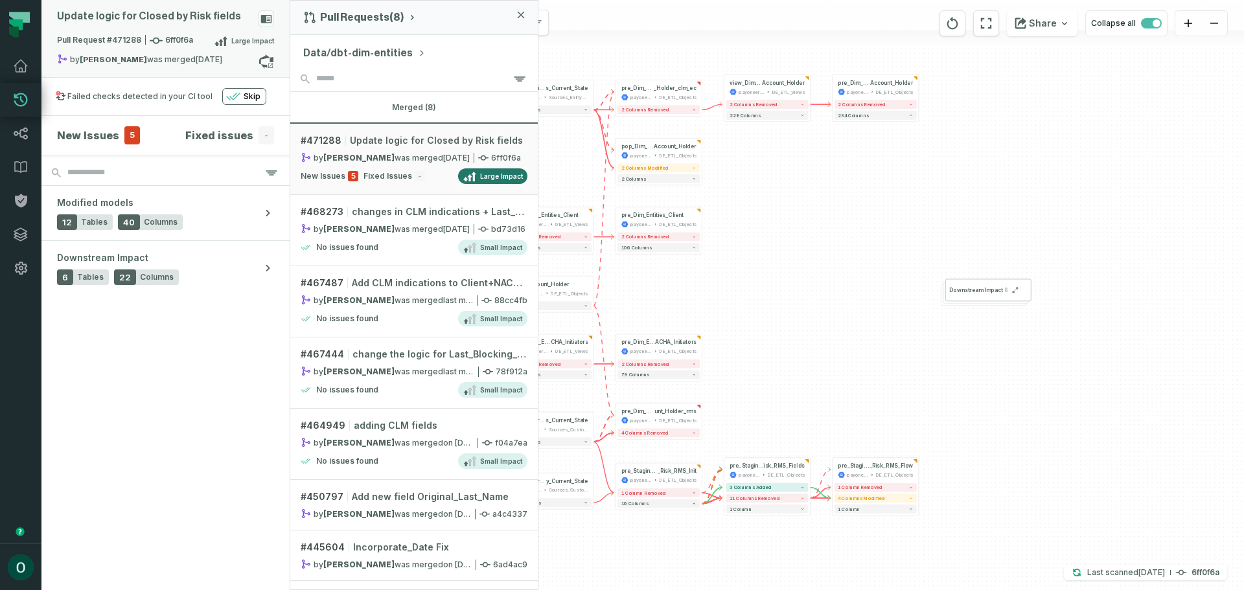
click at [264, 21] on icon at bounding box center [266, 19] width 11 height 8
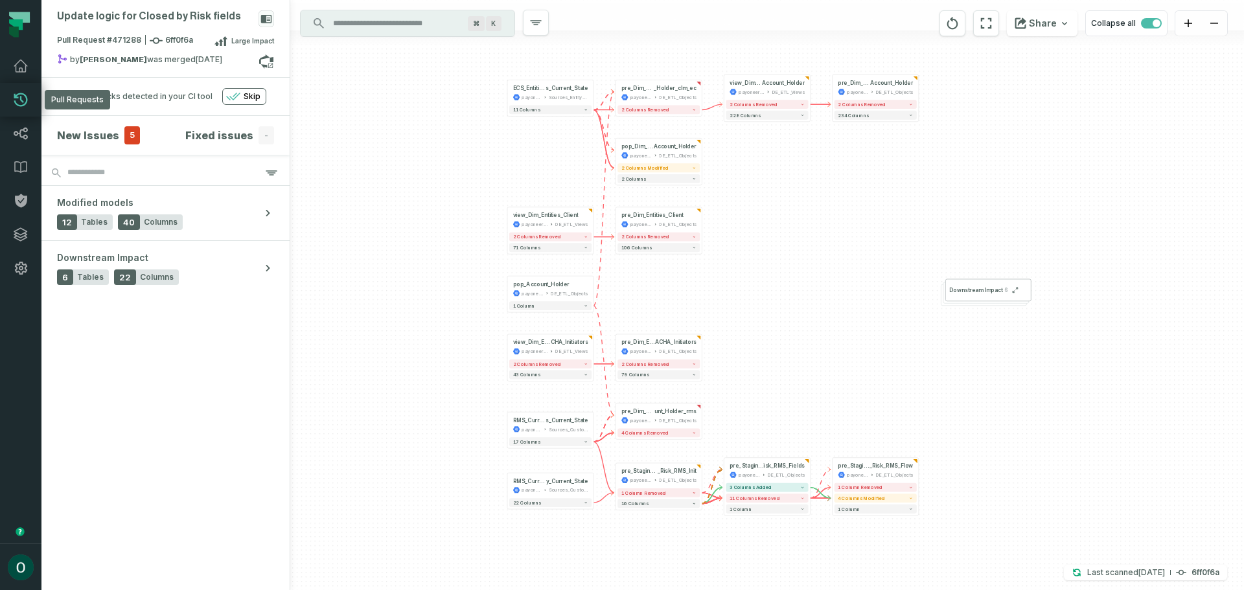
click at [13, 95] on icon at bounding box center [21, 100] width 16 height 16
click at [27, 64] on icon at bounding box center [21, 66] width 16 height 16
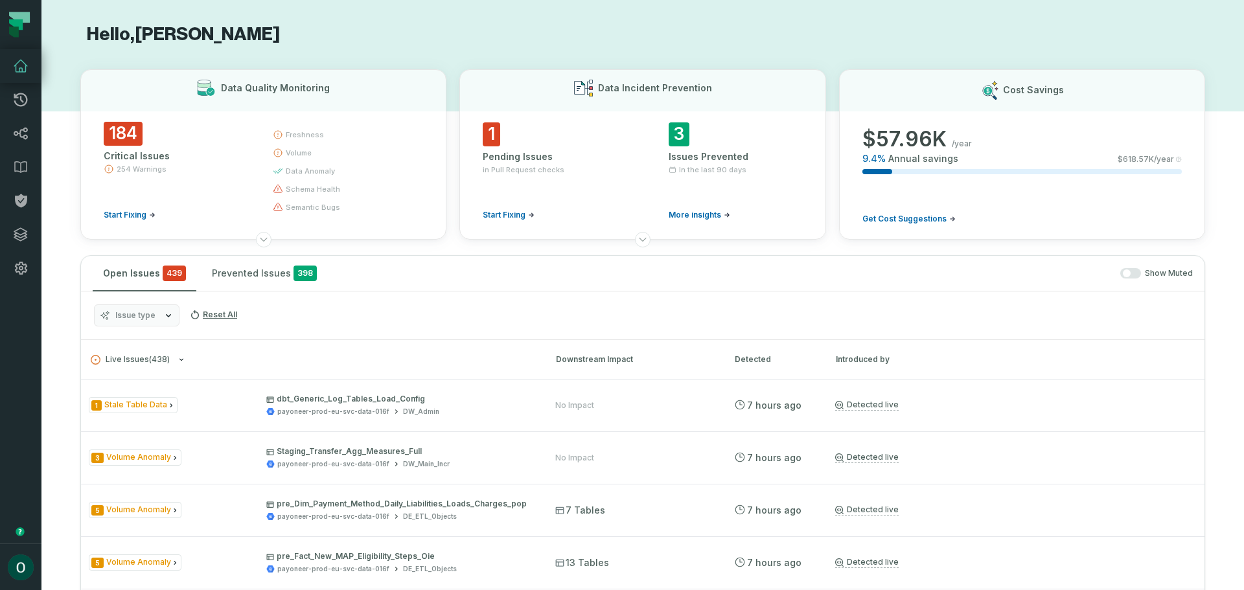
click at [131, 316] on span "Issue type" at bounding box center [135, 315] width 40 height 10
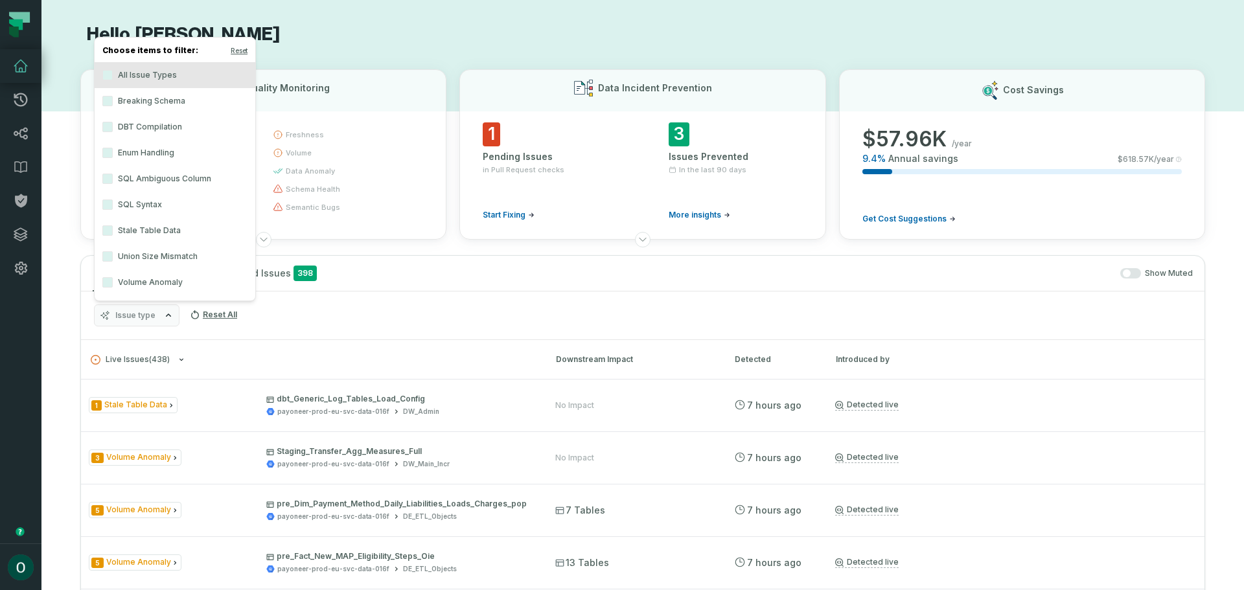
click at [131, 316] on span "Issue type" at bounding box center [135, 315] width 40 height 10
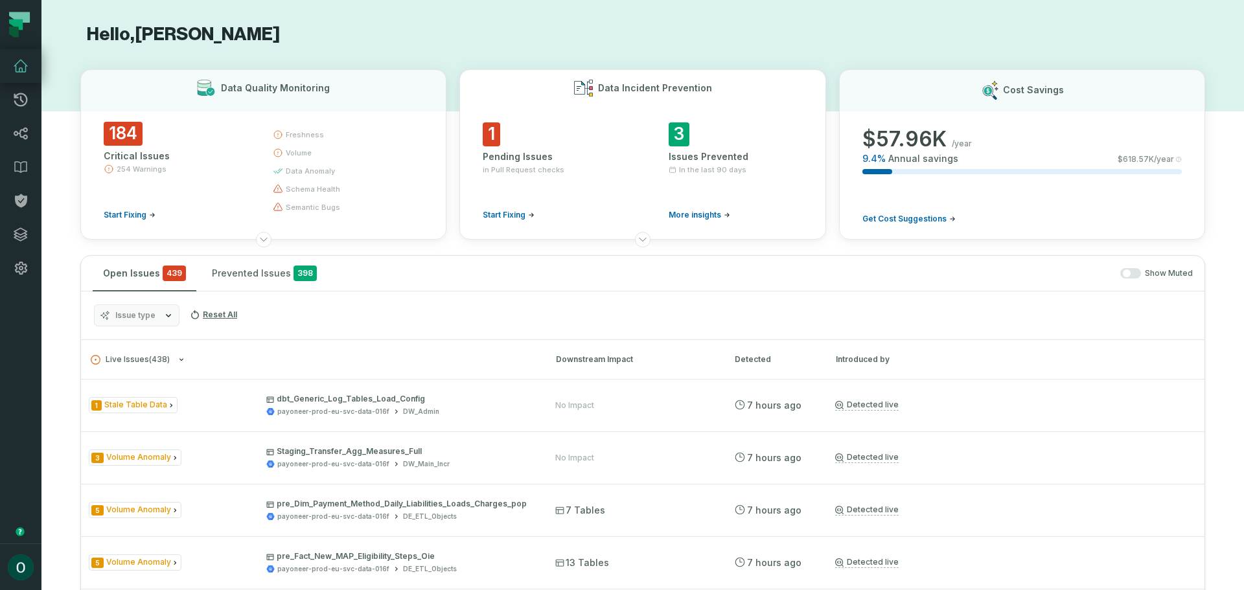
click at [489, 124] on span "1" at bounding box center [491, 134] width 17 height 24
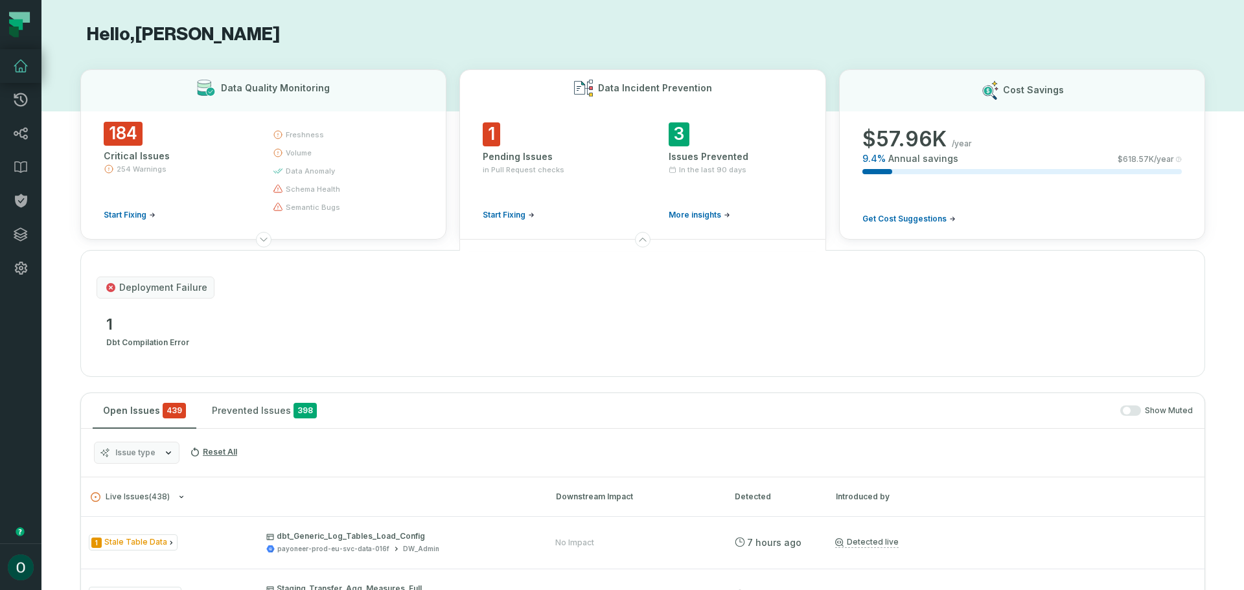
click at [517, 217] on span "Start Fixing" at bounding box center [504, 215] width 43 height 10
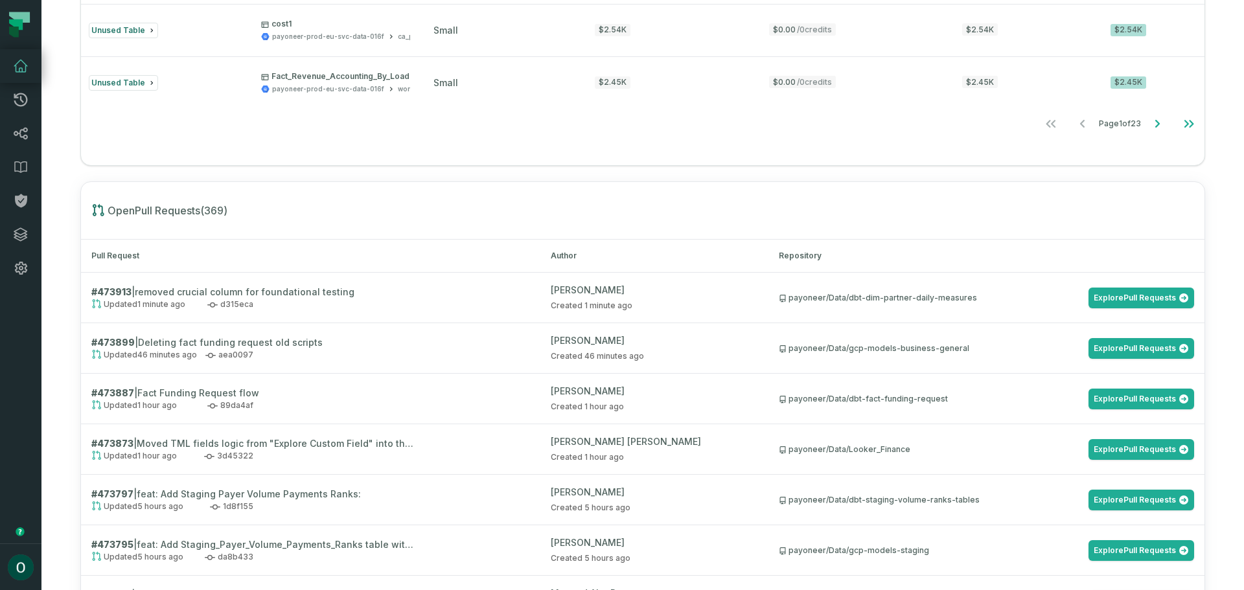
scroll to position [1430, 0]
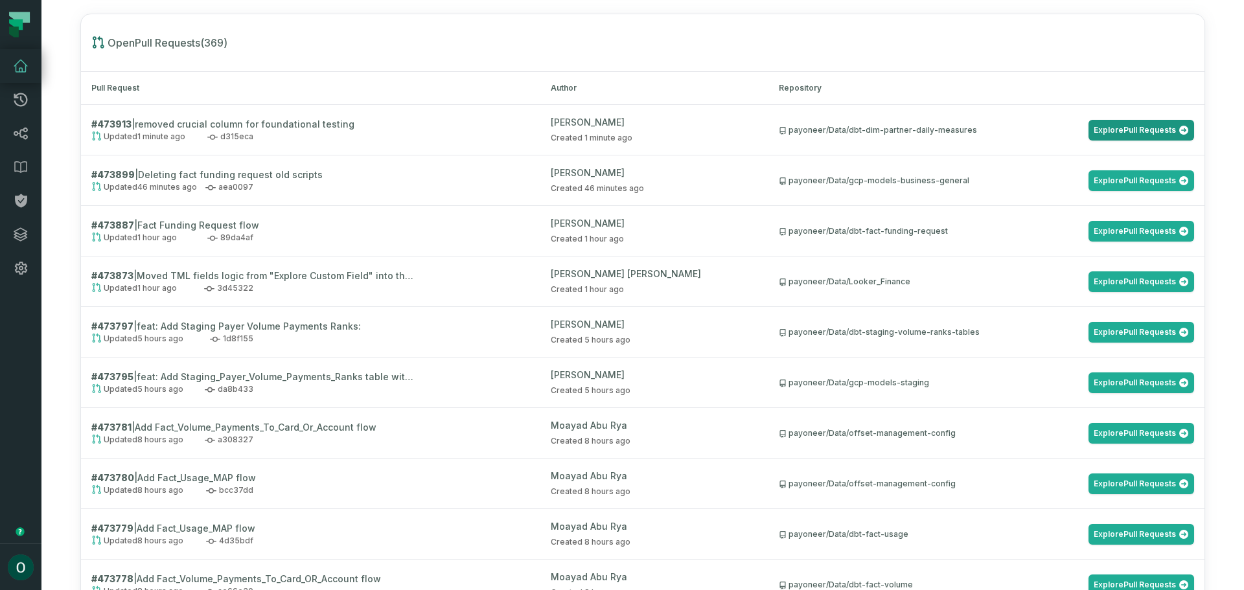
click at [1143, 128] on link "Explore Pull Requests" at bounding box center [1142, 130] width 106 height 21
